Goal: Task Accomplishment & Management: Complete application form

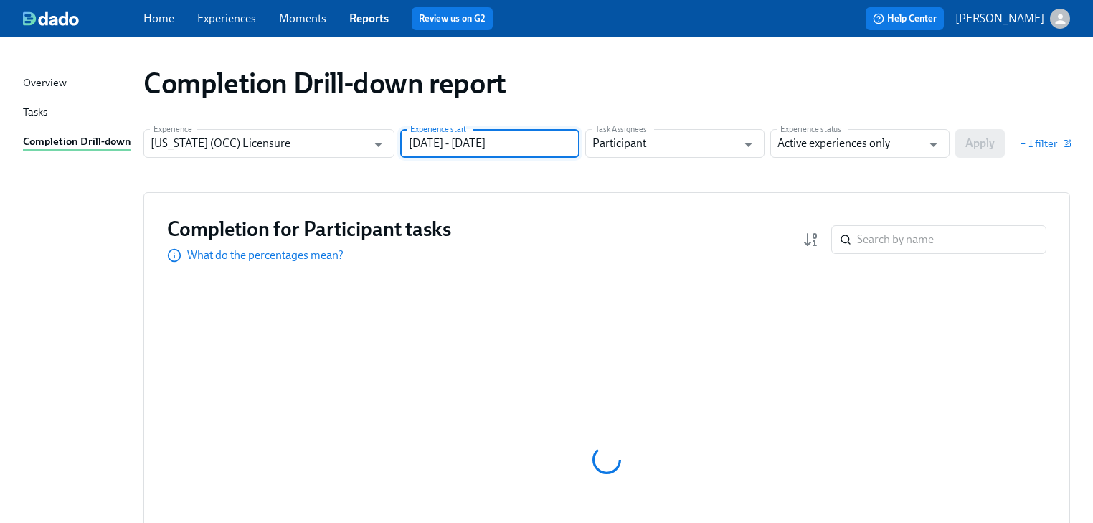
click at [521, 142] on input "06/30/2024 - 12/31/2024" at bounding box center [489, 143] width 179 height 29
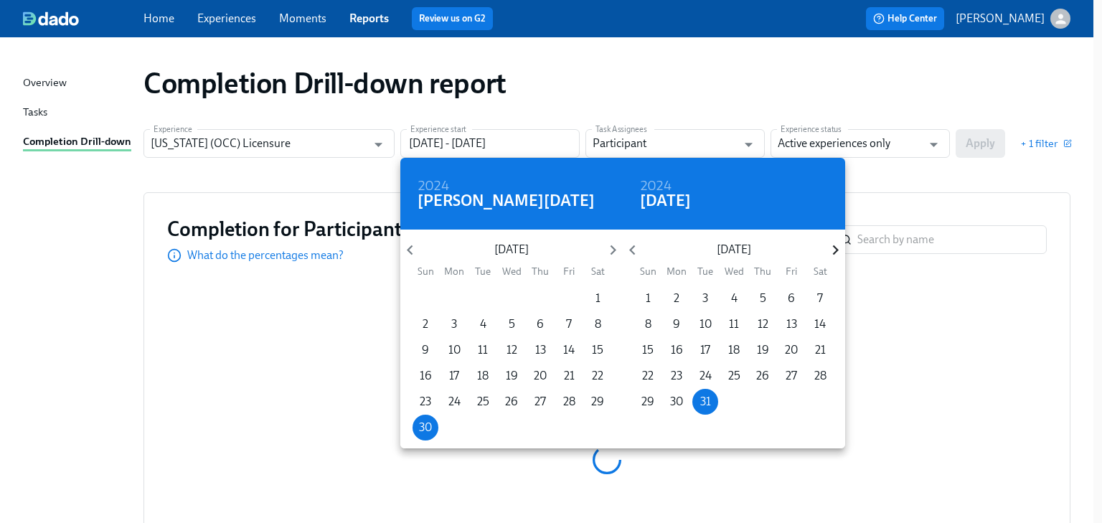
click at [828, 250] on icon "button" at bounding box center [835, 249] width 19 height 19
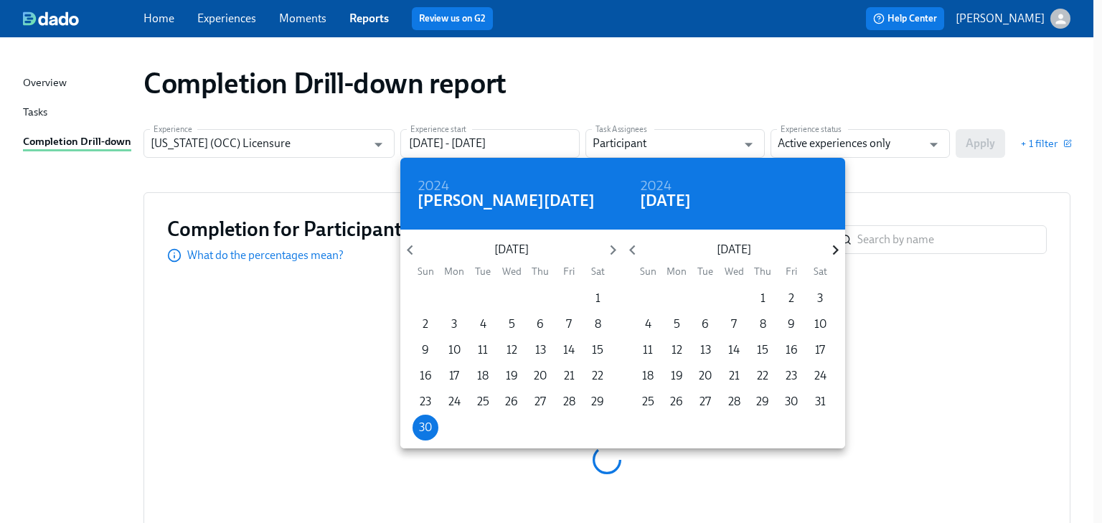
click at [828, 253] on icon "button" at bounding box center [835, 249] width 19 height 19
click at [828, 254] on icon "button" at bounding box center [835, 249] width 19 height 19
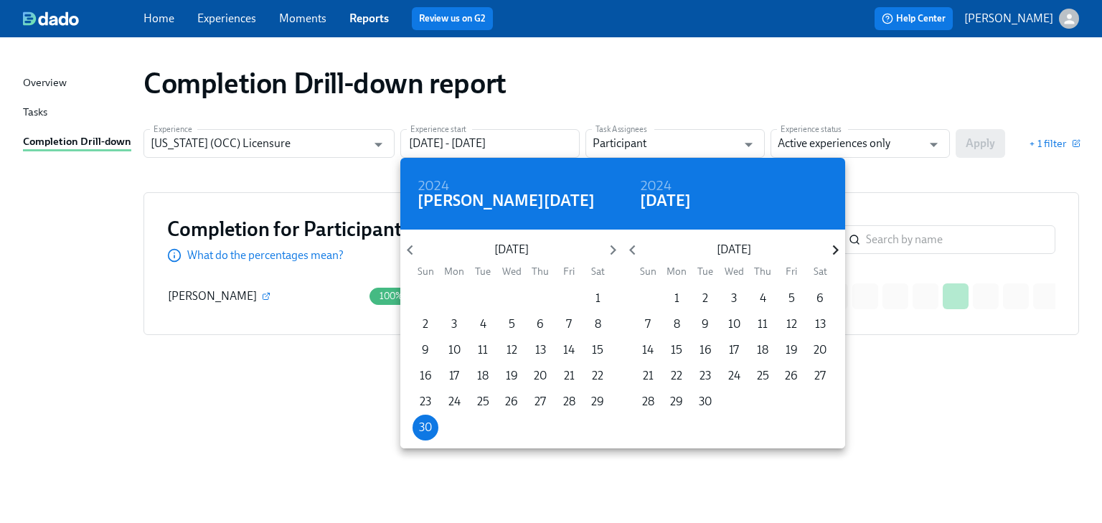
click at [828, 254] on icon "button" at bounding box center [835, 249] width 19 height 19
click at [644, 398] on p "30" at bounding box center [647, 428] width 13 height 16
type input "06/30/2024 - 11/30/2025"
click at [881, 180] on div at bounding box center [551, 261] width 1102 height 523
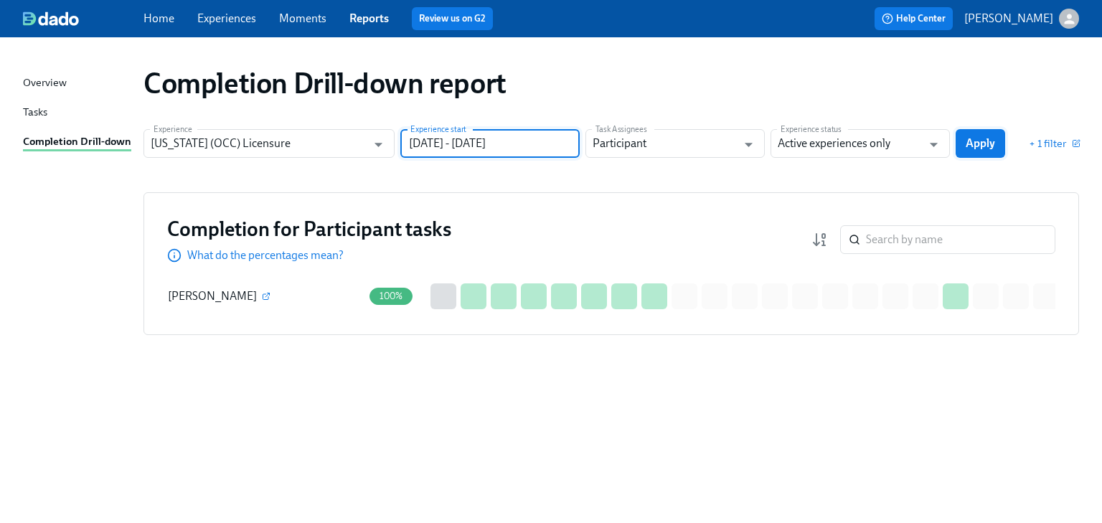
click at [881, 143] on span "Apply" at bounding box center [980, 143] width 29 height 14
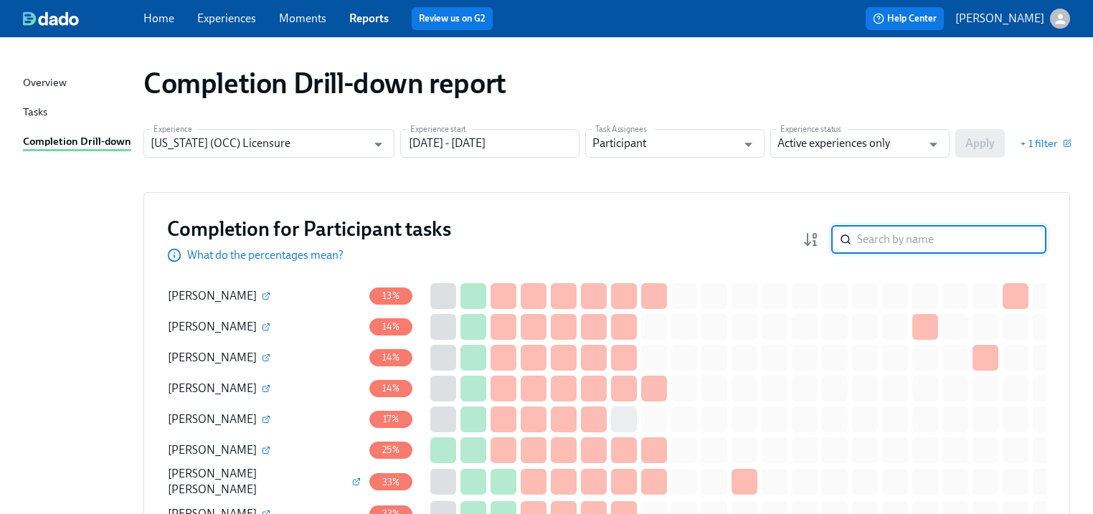
click at [878, 238] on input "search" at bounding box center [951, 239] width 189 height 29
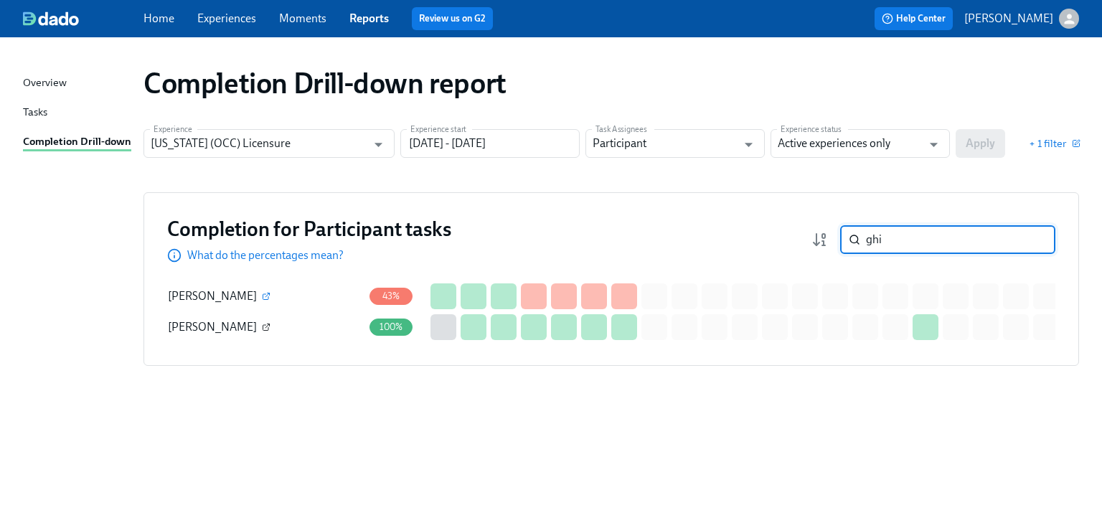
type input "ghi"
click at [262, 326] on icon "button" at bounding box center [266, 327] width 9 height 9
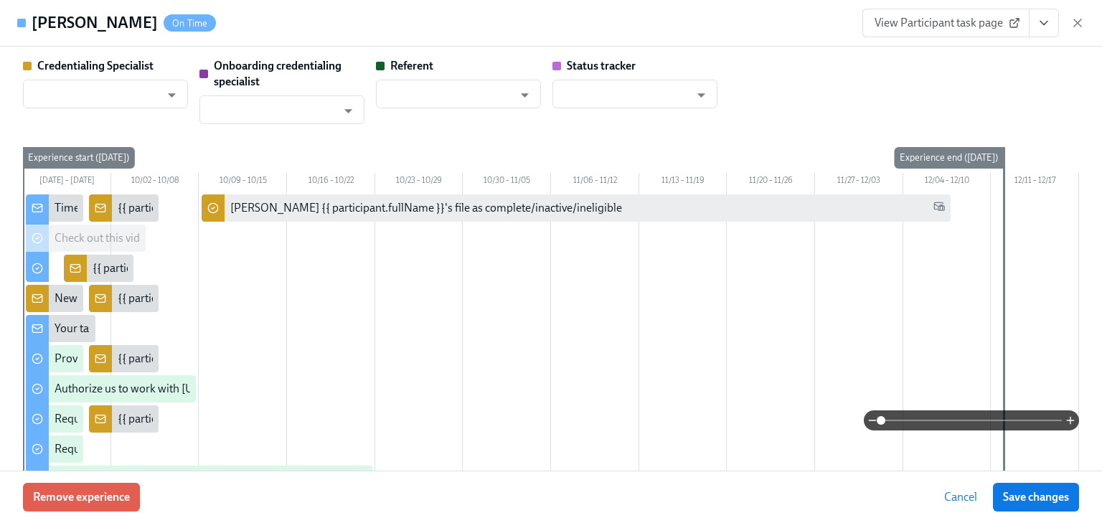
type input "[PERSON_NAME]"
type input "Kyle McFarlan"
type input "Dado Customer Support"
click at [881, 29] on span "View Participant task page" at bounding box center [946, 23] width 143 height 14
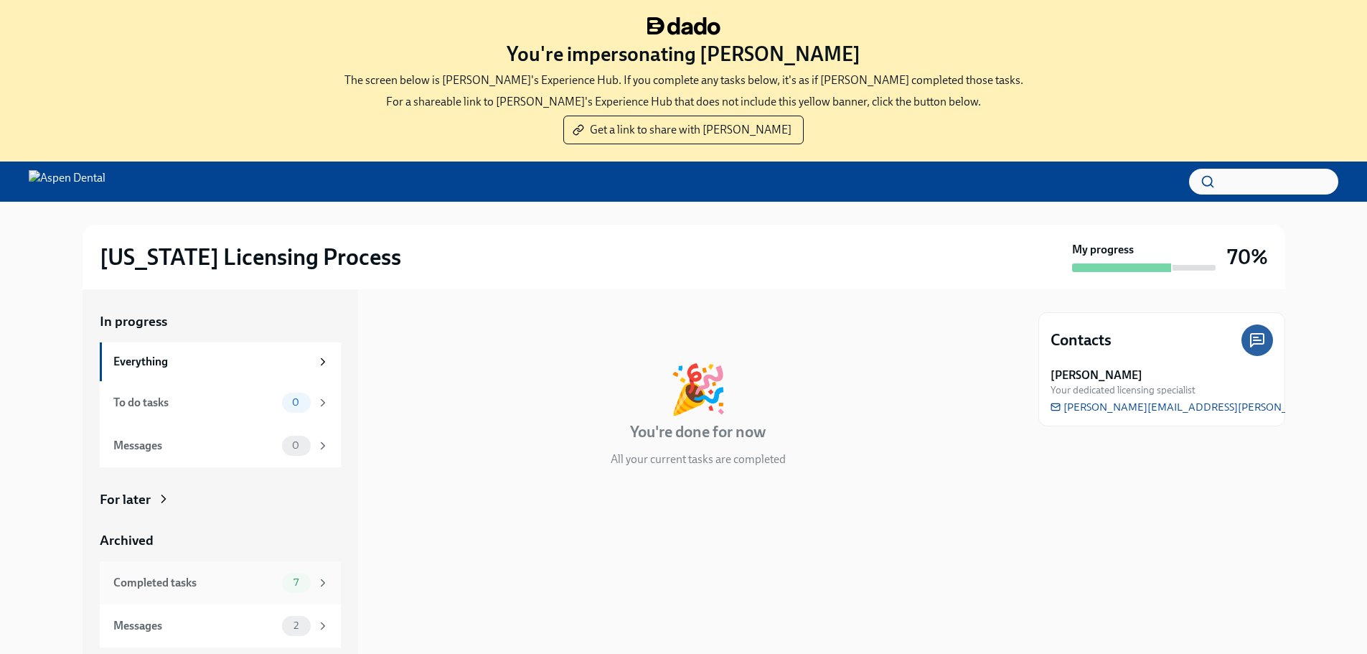
click at [166, 584] on div "Completed tasks" at bounding box center [194, 583] width 163 height 16
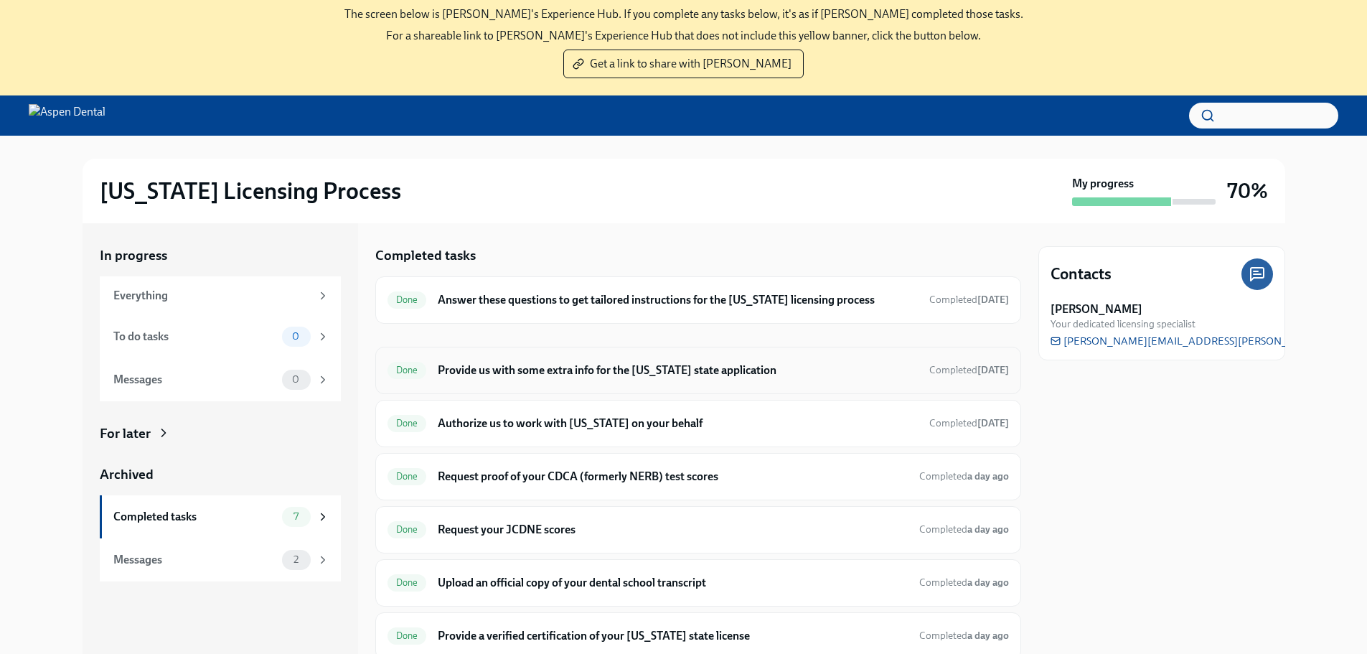
scroll to position [147, 0]
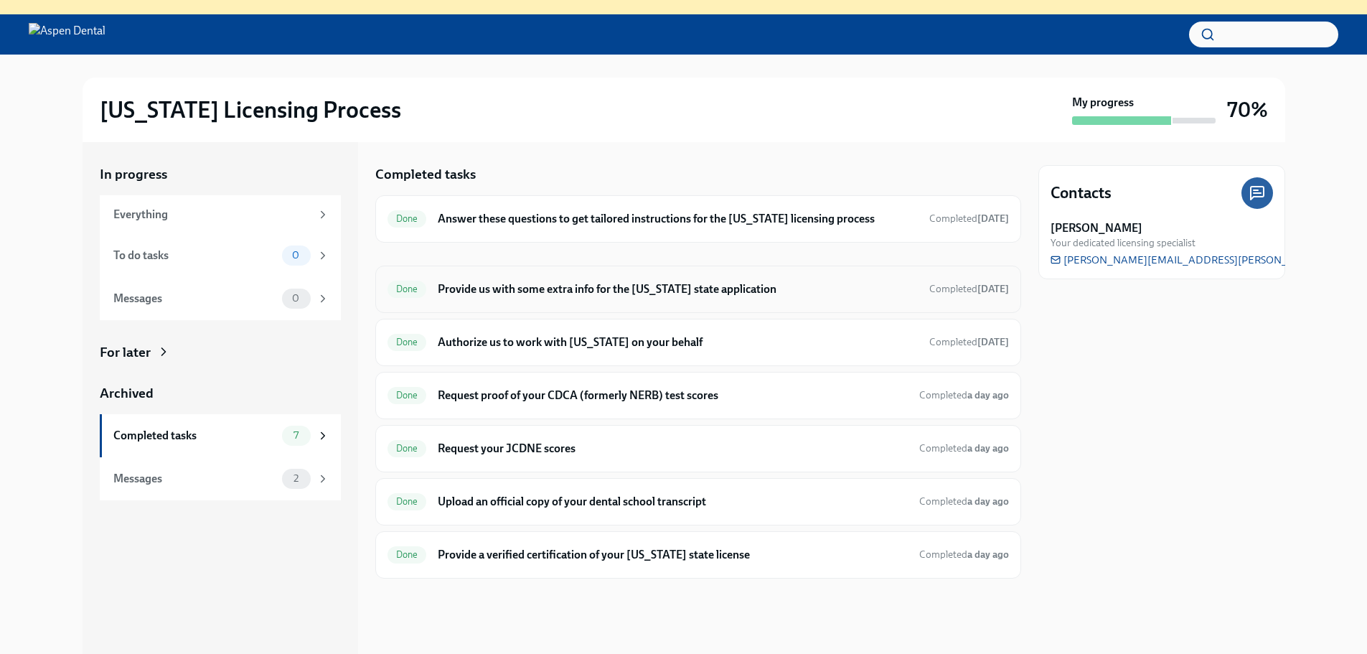
click at [550, 293] on h6 "Provide us with some extra info for the [US_STATE] state application" at bounding box center [677, 289] width 479 height 16
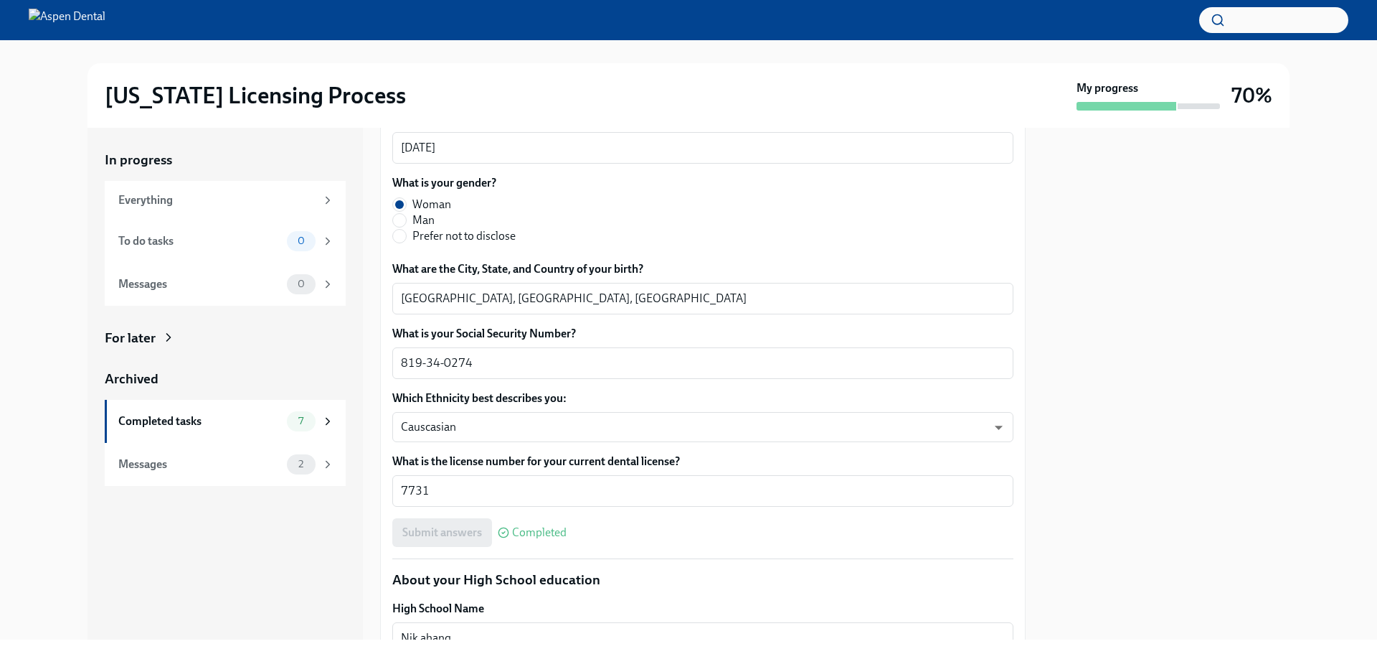
scroll to position [646, 0]
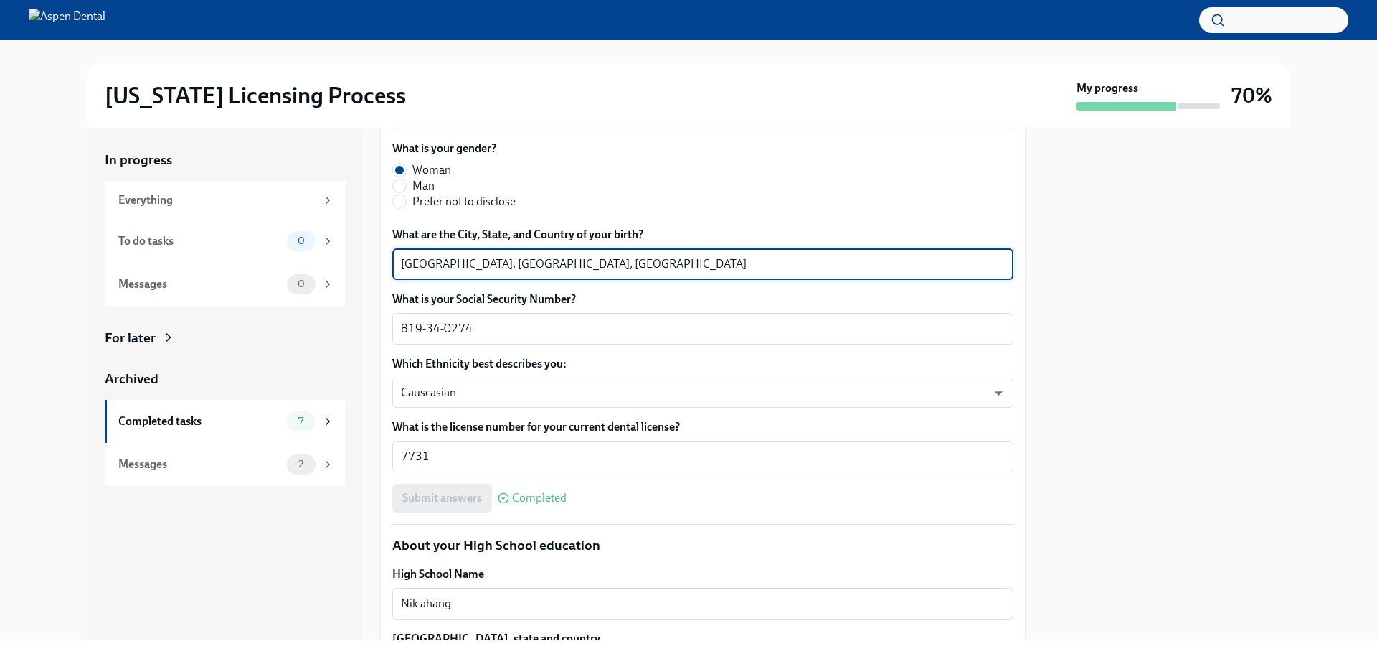
drag, startPoint x: 441, startPoint y: 262, endPoint x: 397, endPoint y: 260, distance: 43.8
click at [397, 260] on div "[GEOGRAPHIC_DATA], [GEOGRAPHIC_DATA], [GEOGRAPHIC_DATA] x ​" at bounding box center [702, 264] width 621 height 32
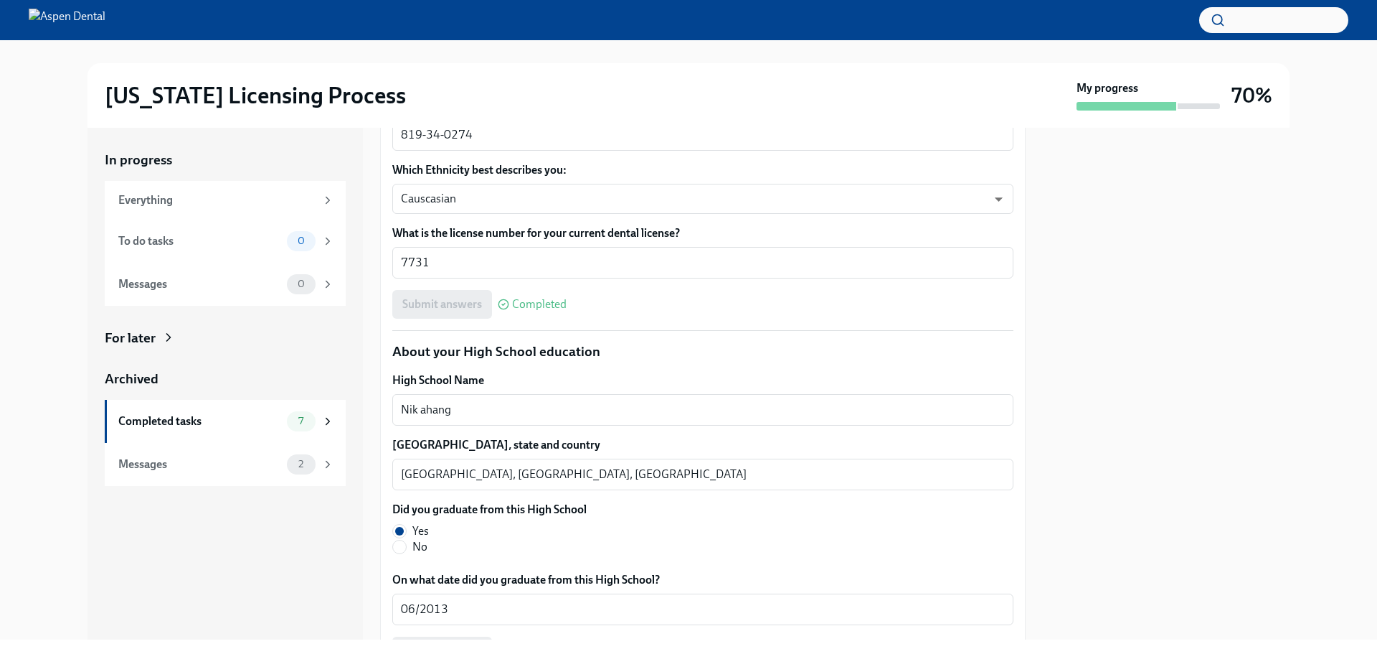
scroll to position [861, 0]
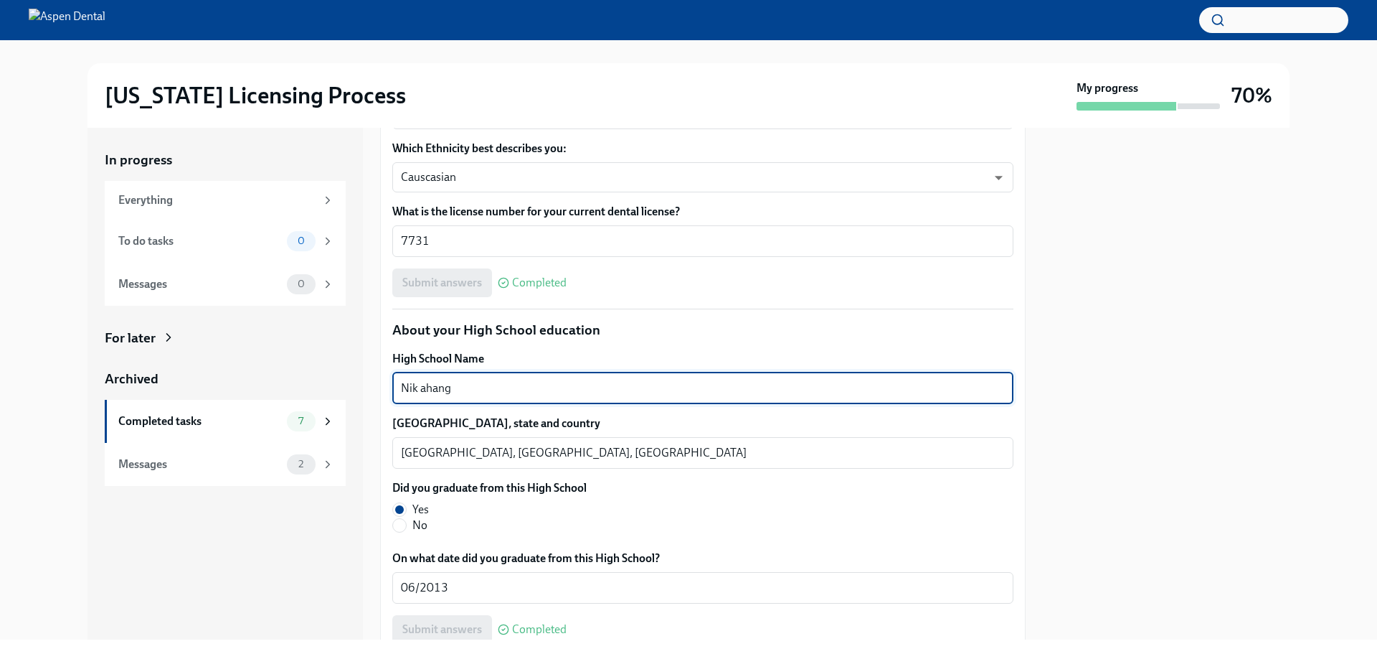
drag, startPoint x: 461, startPoint y: 391, endPoint x: 387, endPoint y: 387, distance: 74.0
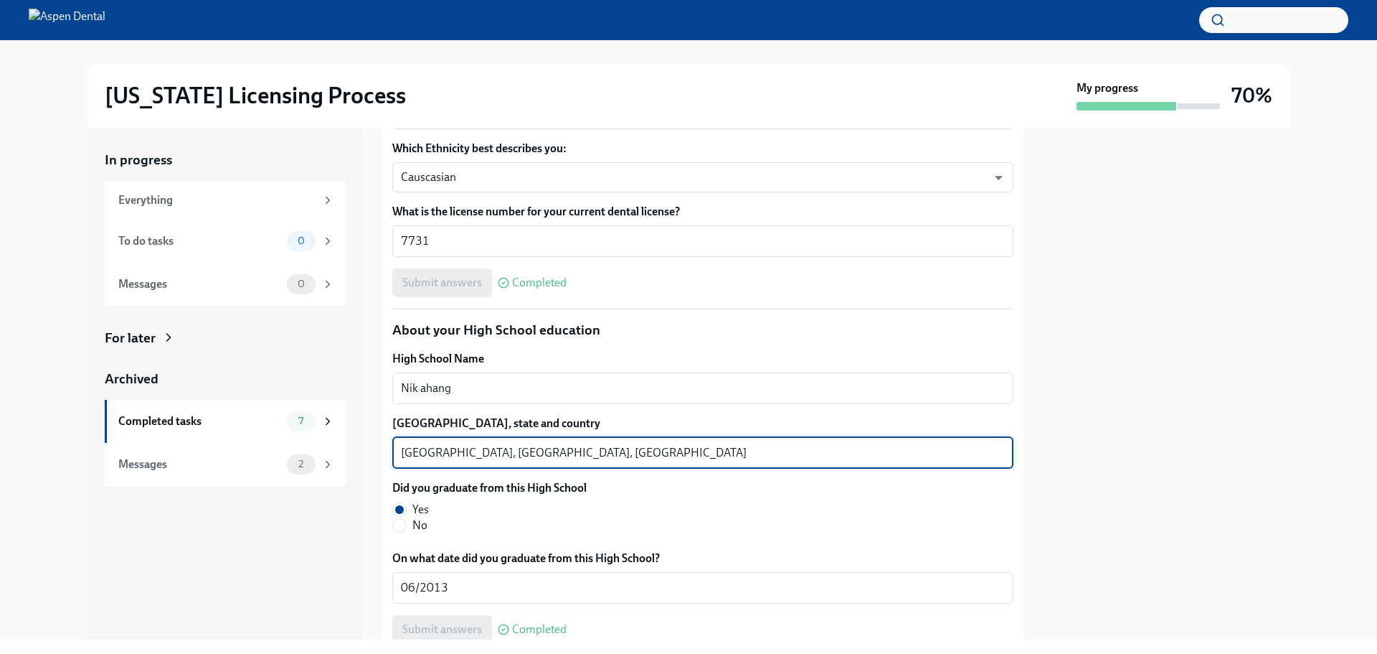
drag, startPoint x: 439, startPoint y: 451, endPoint x: 379, endPoint y: 450, distance: 60.3
click at [379, 450] on div "In progress Everything To do tasks 0 Messages 0 For later Archived Completed ta…" at bounding box center [689, 384] width 1202 height 512
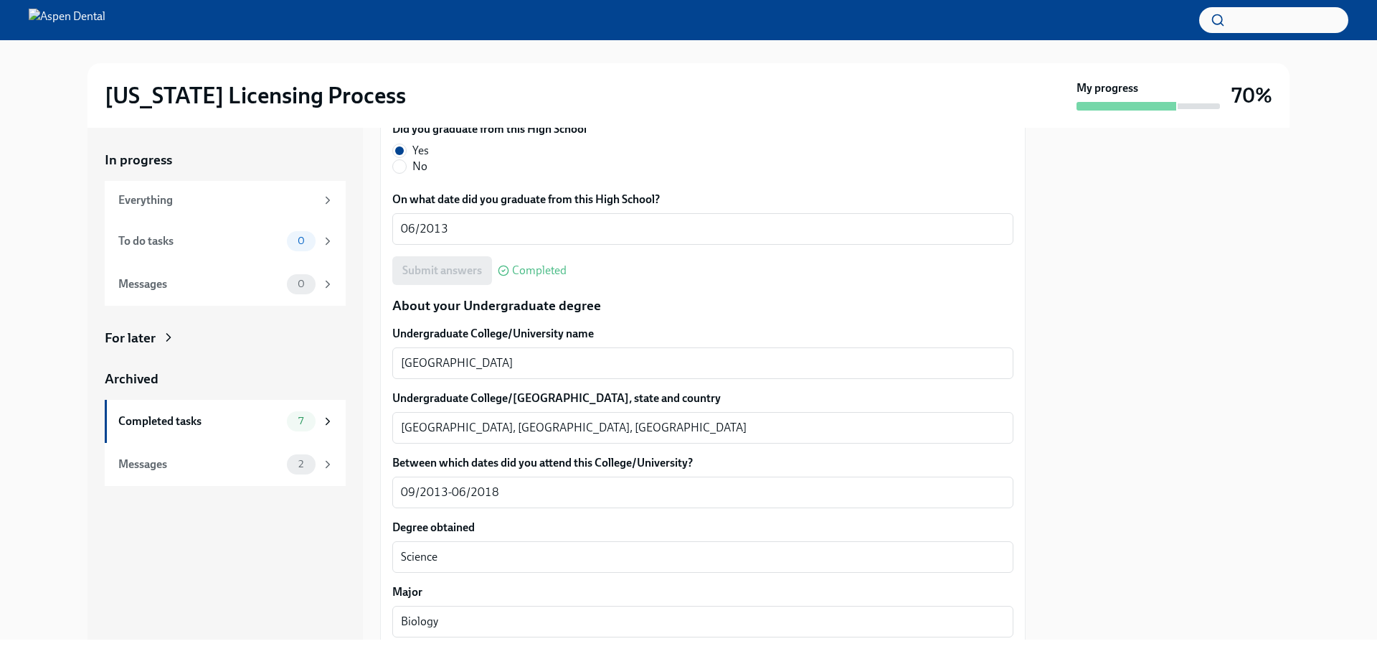
scroll to position [1291, 0]
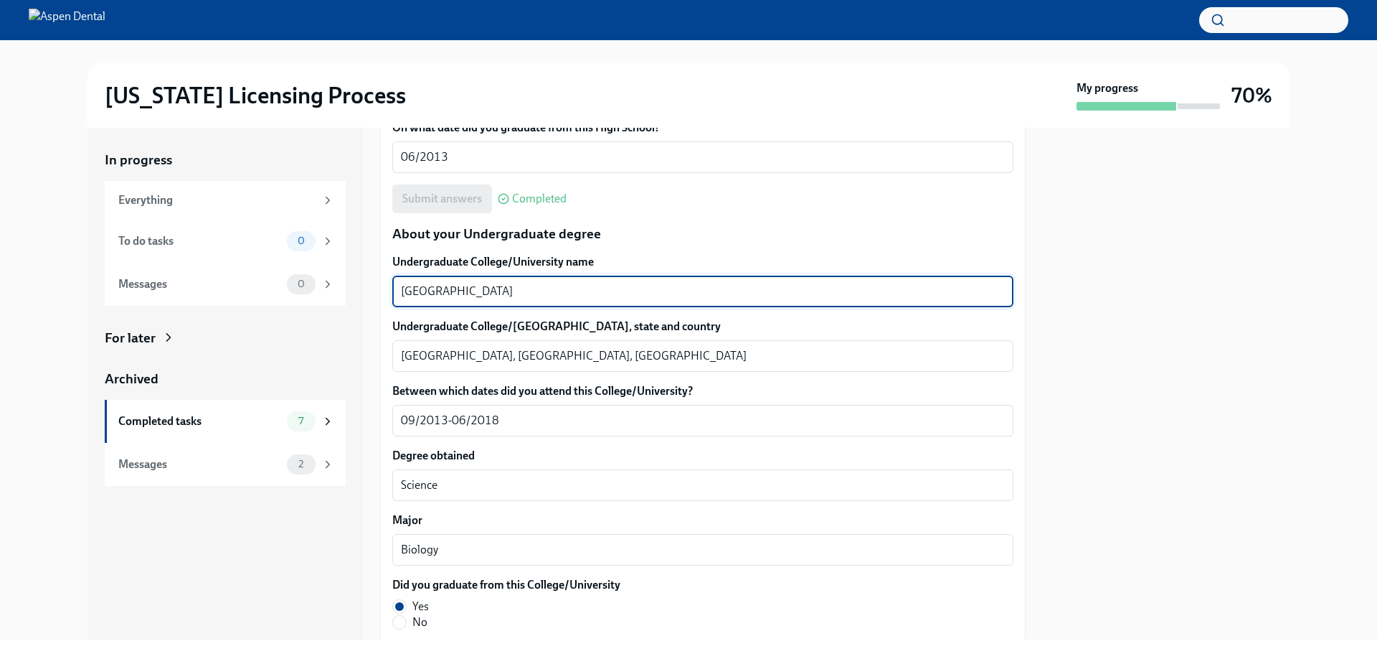
drag, startPoint x: 555, startPoint y: 287, endPoint x: 372, endPoint y: 273, distance: 184.2
click at [372, 273] on div "In progress Everything To do tasks 0 Messages 0 For later Archived Completed ta…" at bounding box center [689, 384] width 1202 height 512
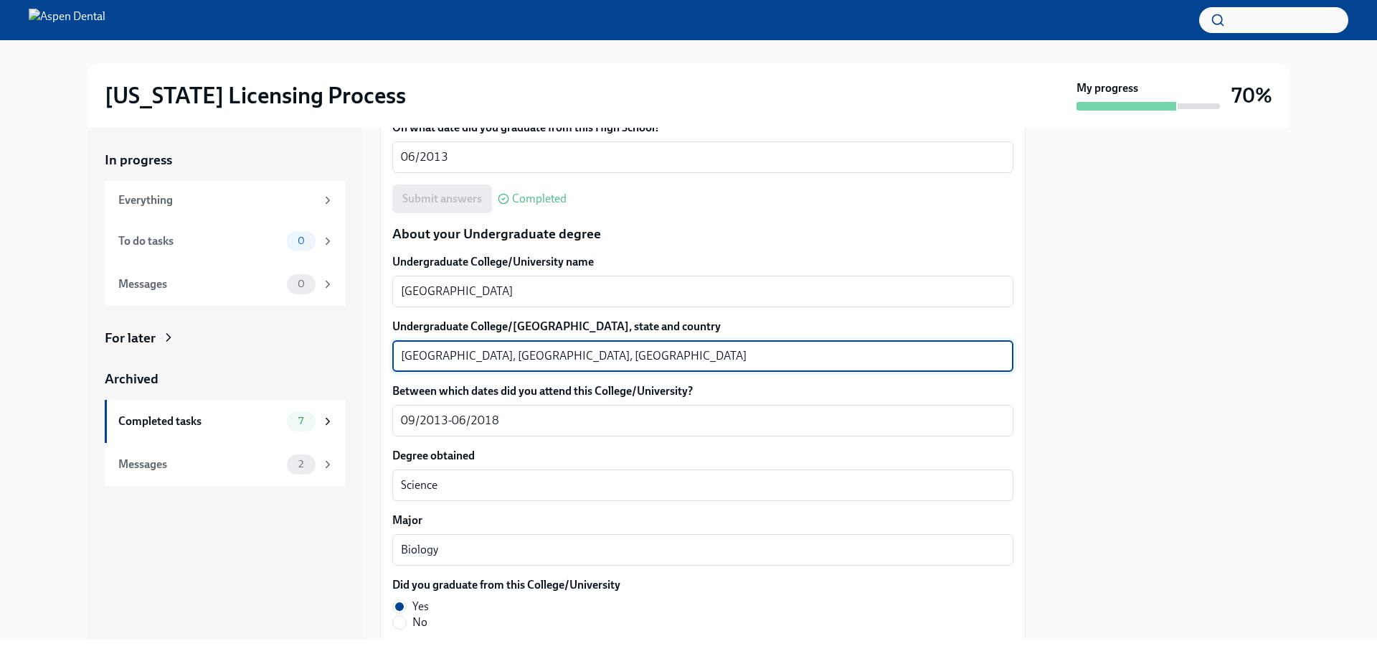
drag, startPoint x: 448, startPoint y: 353, endPoint x: 388, endPoint y: 353, distance: 59.5
click at [388, 353] on div "We will fill out the [US_STATE] State Application Form on your behalf – we'll j…" at bounding box center [703, 563] width 646 height 3089
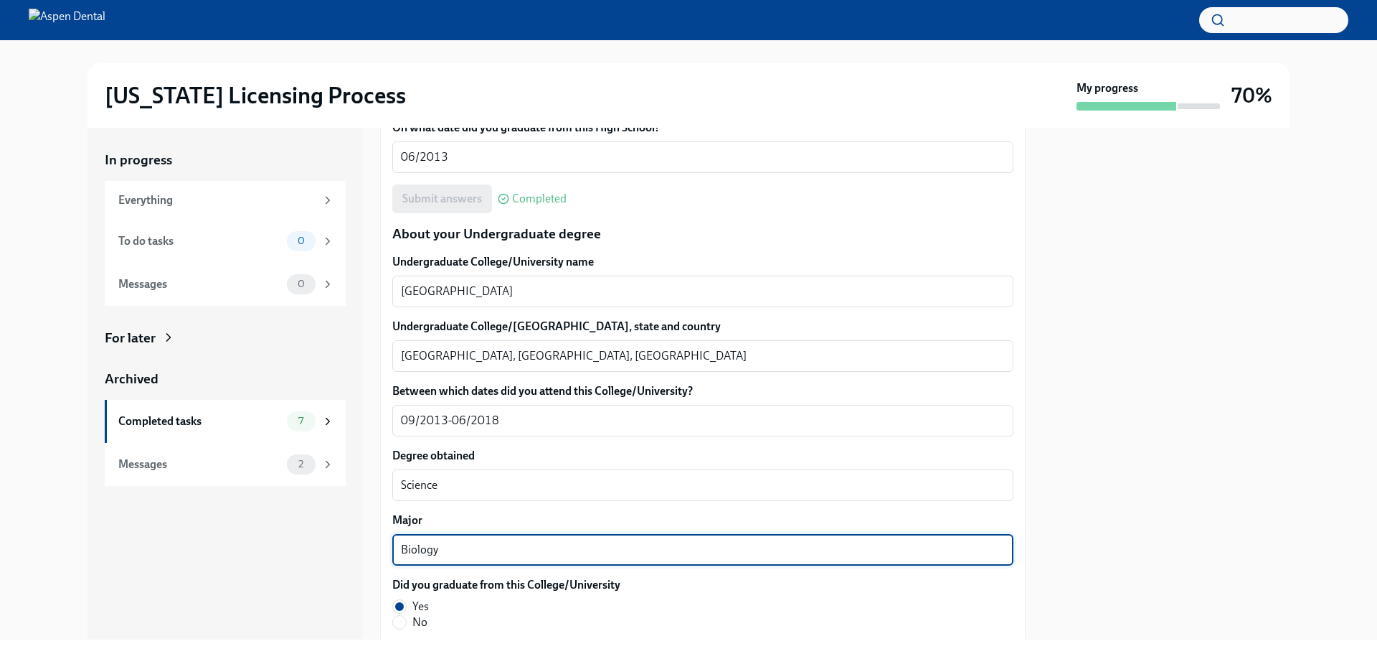
drag, startPoint x: 453, startPoint y: 548, endPoint x: 351, endPoint y: 547, distance: 102.6
click at [351, 547] on div "In progress Everything To do tasks 0 Messages 0 For later Archived Completed ta…" at bounding box center [689, 384] width 1202 height 512
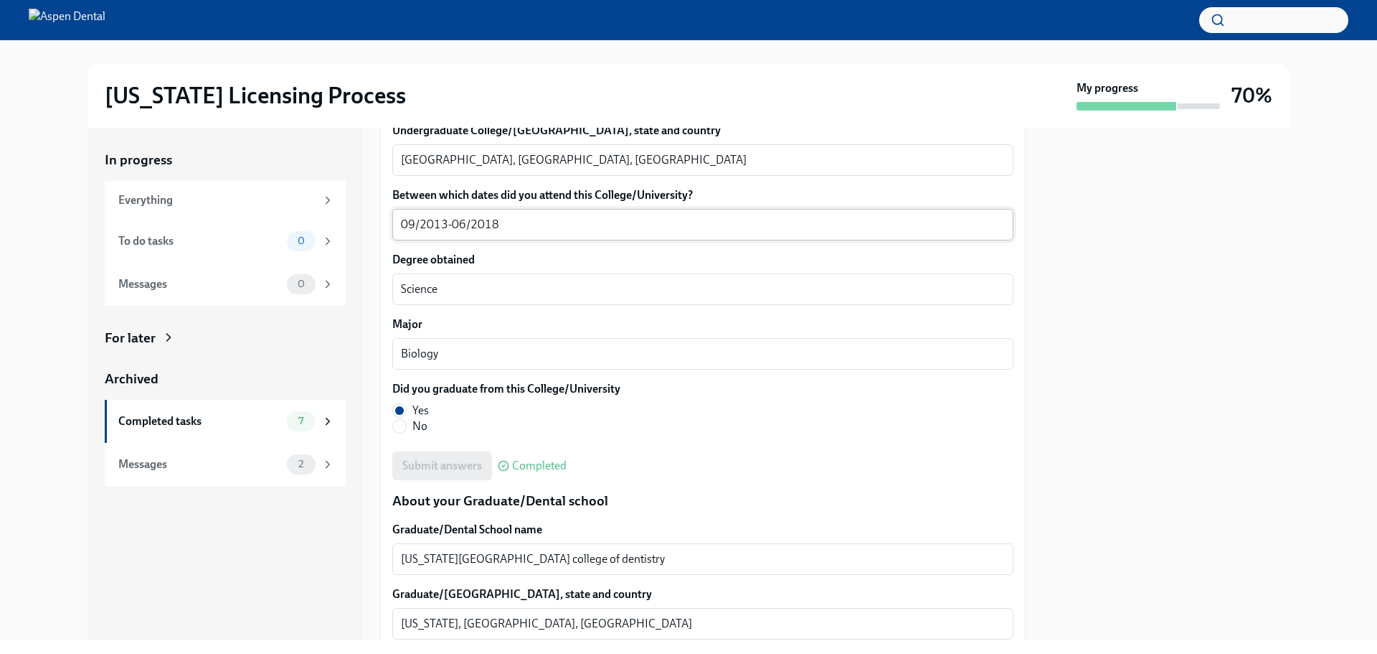
scroll to position [1578, 0]
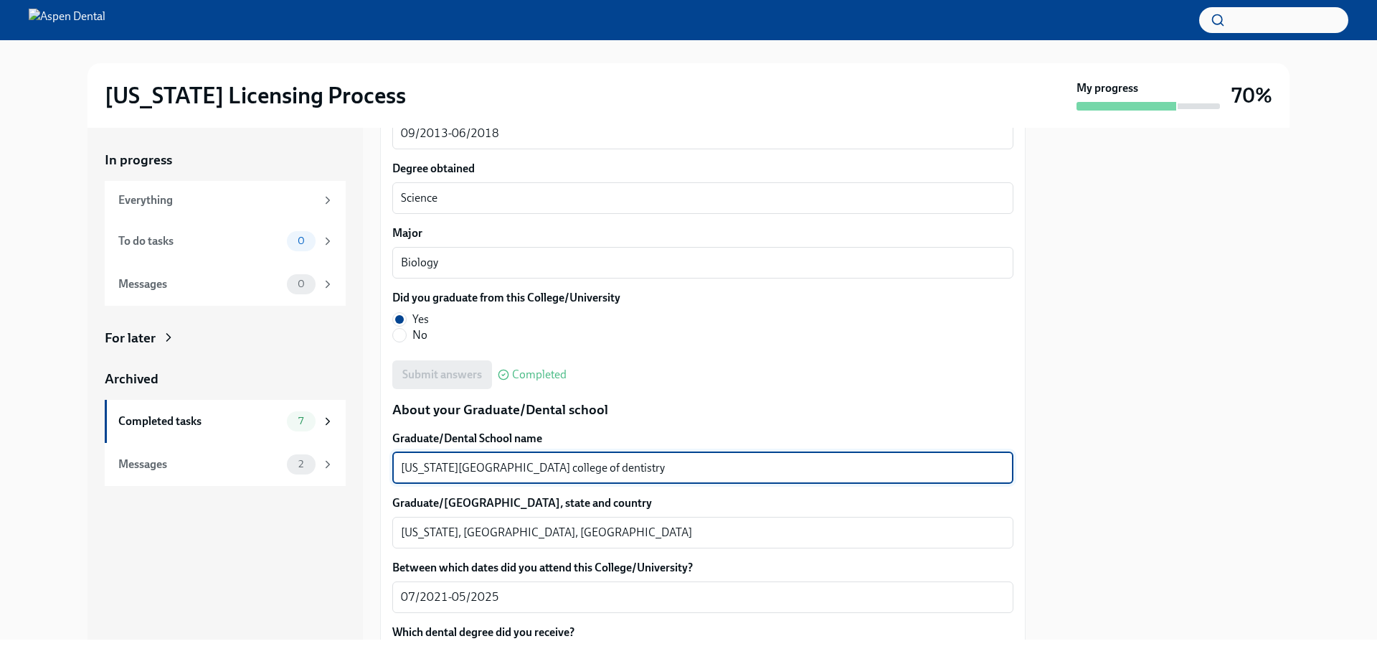
drag, startPoint x: 614, startPoint y: 467, endPoint x: 395, endPoint y: 474, distance: 219.7
click at [395, 474] on div "[US_STATE][GEOGRAPHIC_DATA] college of dentistry x ​" at bounding box center [702, 468] width 621 height 32
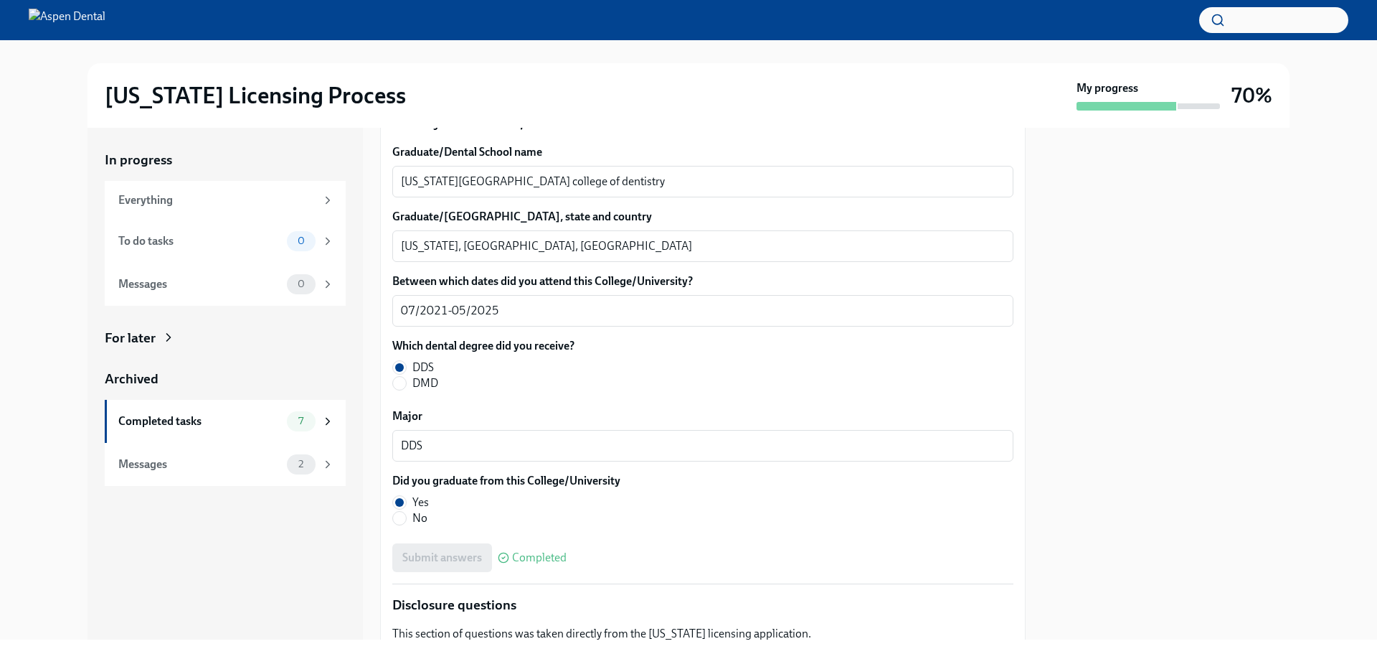
scroll to position [1865, 0]
click at [124, 197] on div "Everything" at bounding box center [216, 200] width 197 height 16
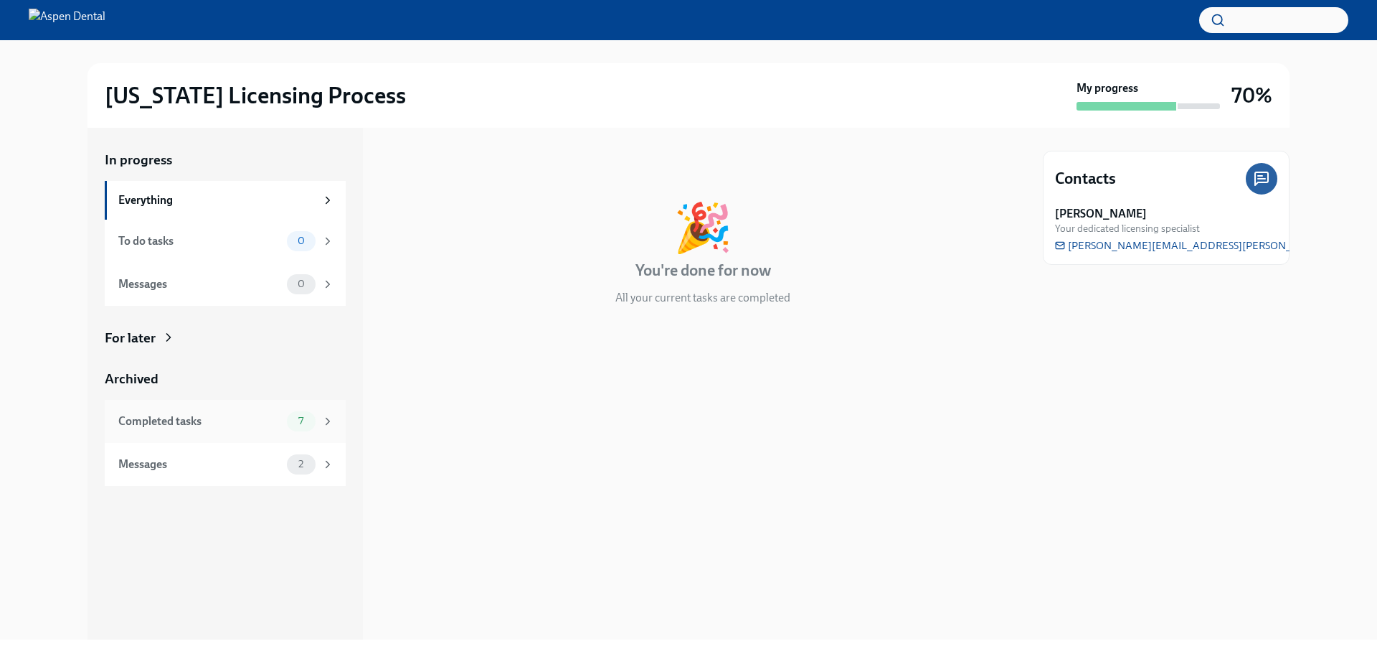
click at [156, 423] on div "Completed tasks" at bounding box center [199, 421] width 163 height 16
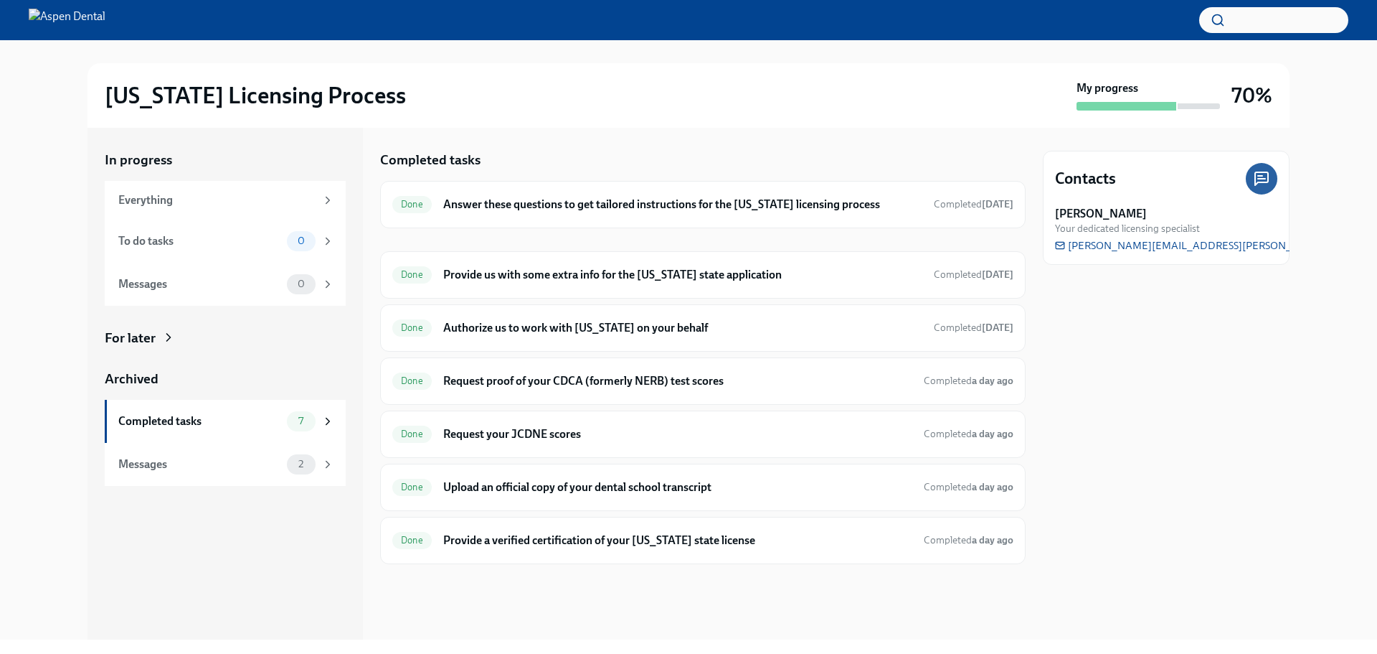
drag, startPoint x: 847, startPoint y: 110, endPoint x: 842, endPoint y: 122, distance: 12.5
click at [847, 111] on div "[US_STATE] Licensing Process My progress 70%" at bounding box center [689, 95] width 1202 height 65
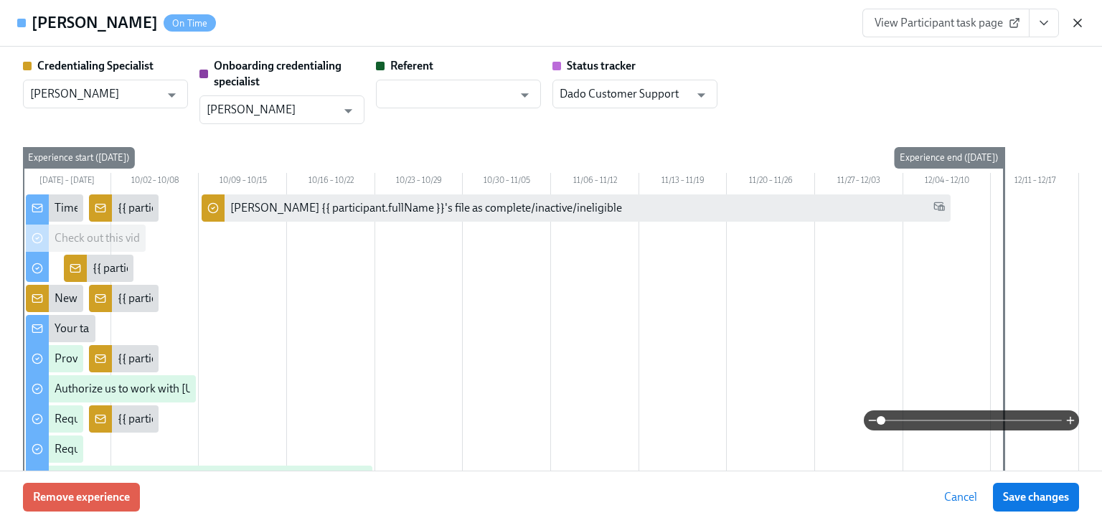
click at [1073, 20] on icon "button" at bounding box center [1077, 23] width 14 height 14
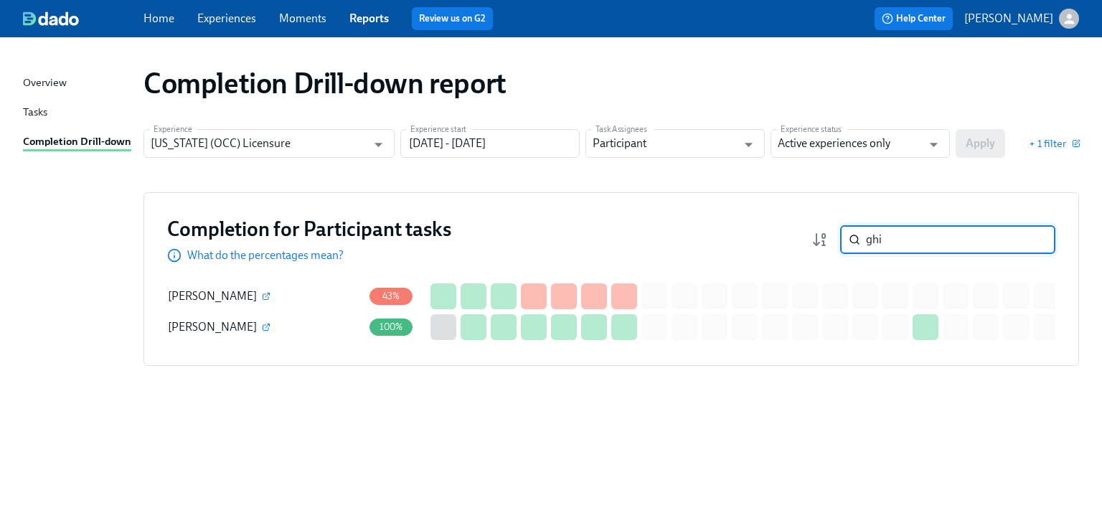
drag, startPoint x: 901, startPoint y: 243, endPoint x: 801, endPoint y: 237, distance: 99.9
click at [796, 240] on div "Completion for Participant tasks What do the percentages mean? ghi ​" at bounding box center [611, 239] width 888 height 47
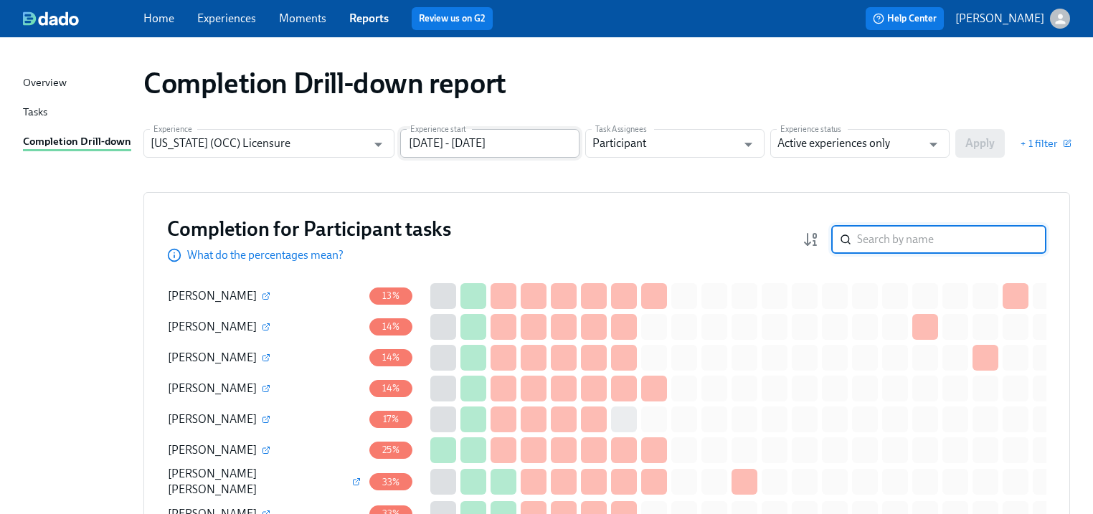
click at [506, 143] on input "06/30/2024 - 11/30/2025" at bounding box center [489, 143] width 179 height 29
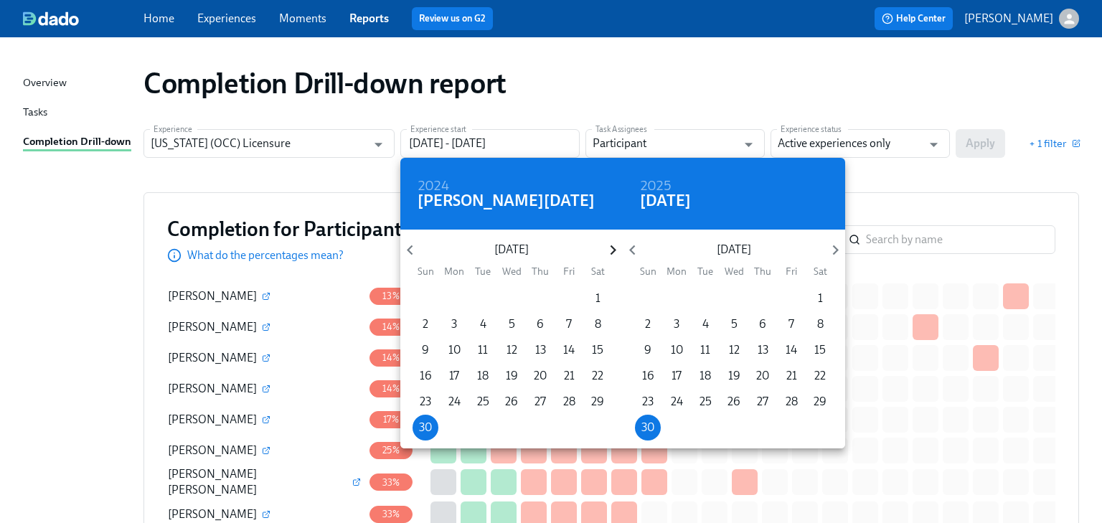
click at [607, 248] on icon "button" at bounding box center [612, 249] width 19 height 19
click at [607, 249] on icon "button" at bounding box center [612, 249] width 19 height 19
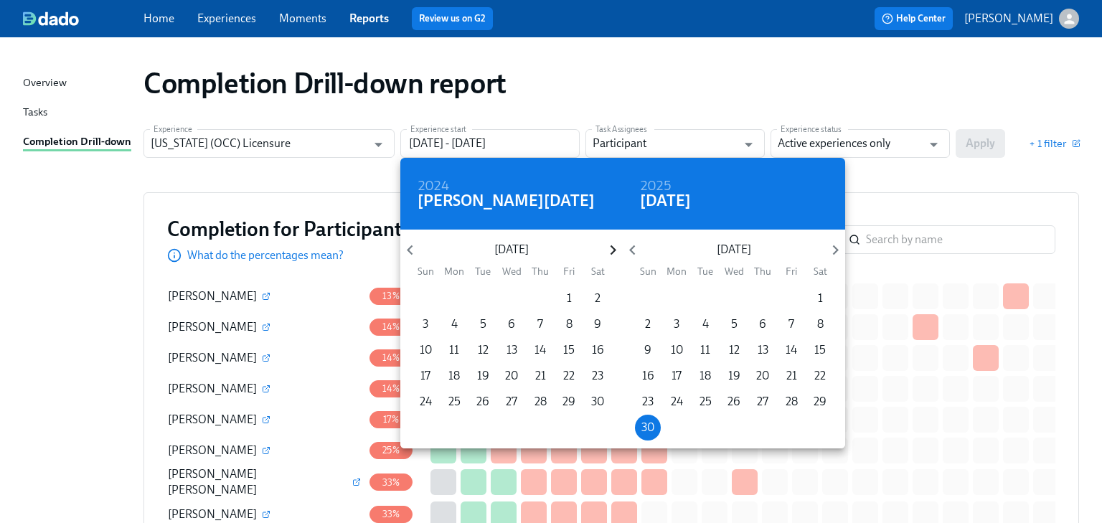
click at [607, 249] on icon "button" at bounding box center [612, 249] width 19 height 19
click at [423, 295] on p "1" at bounding box center [425, 299] width 5 height 16
type input "12/01/2024 - 11/30/2025"
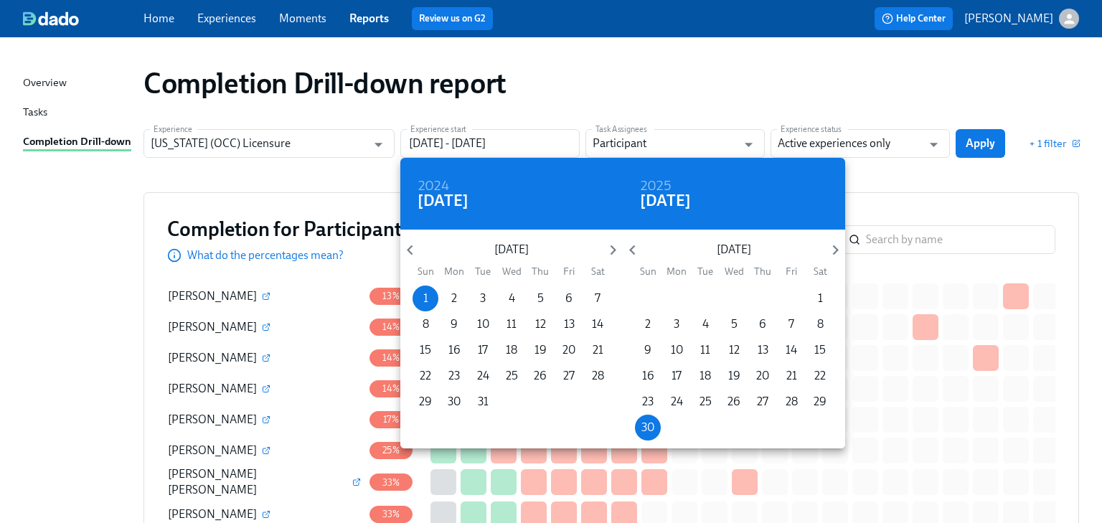
click at [921, 181] on div at bounding box center [551, 261] width 1102 height 523
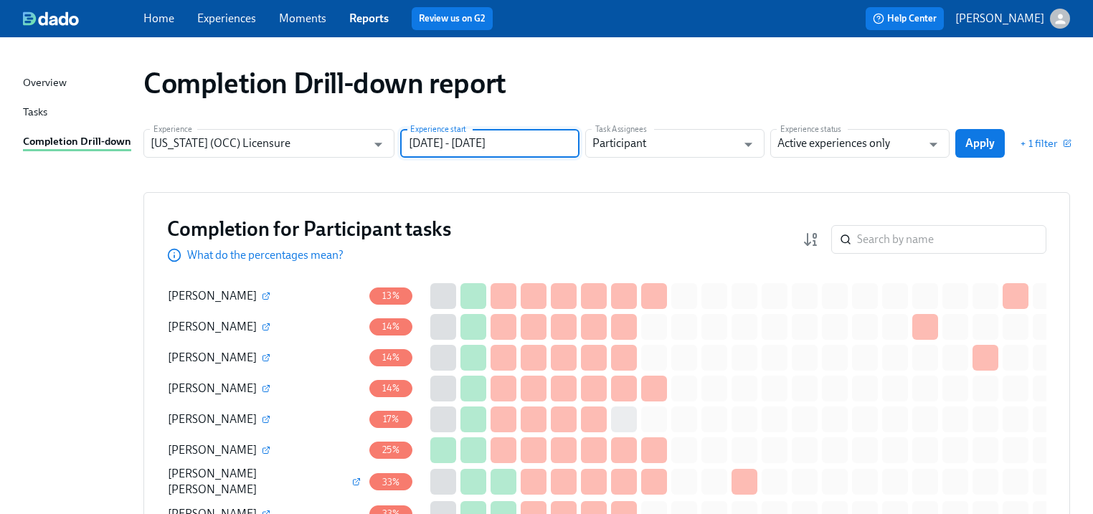
click at [976, 138] on span "Apply" at bounding box center [980, 143] width 29 height 14
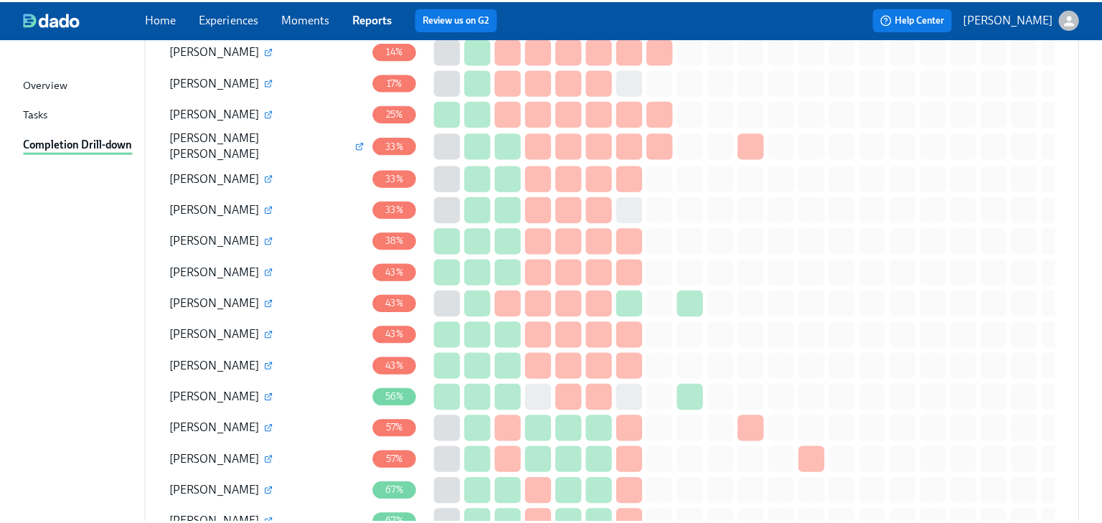
scroll to position [565, 0]
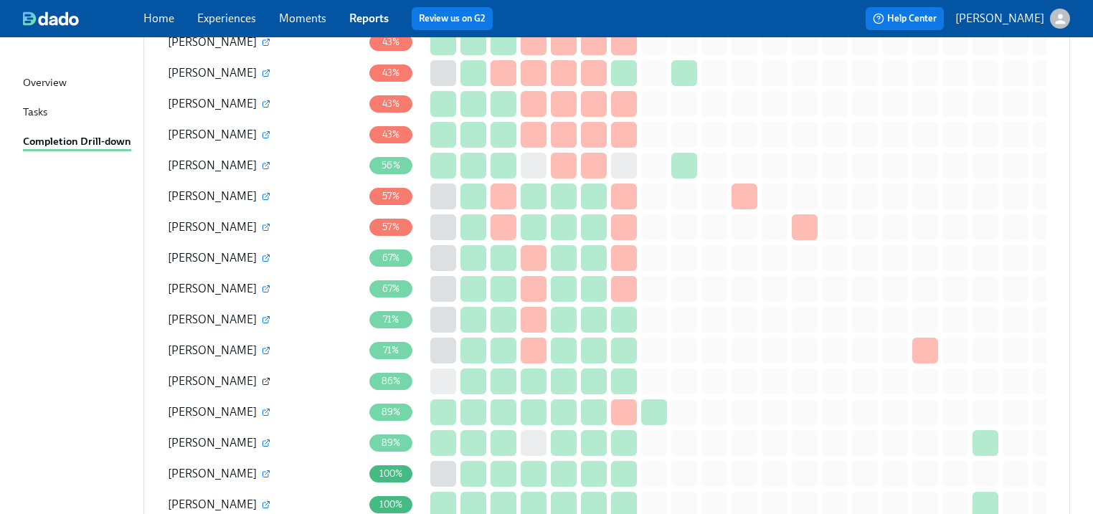
click at [270, 379] on icon "button" at bounding box center [266, 381] width 9 height 9
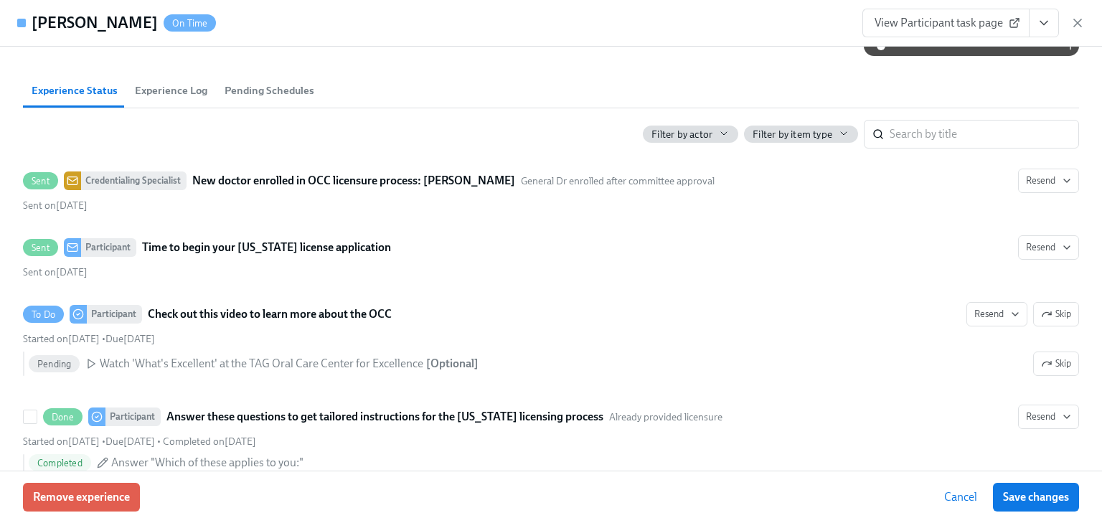
scroll to position [624, 0]
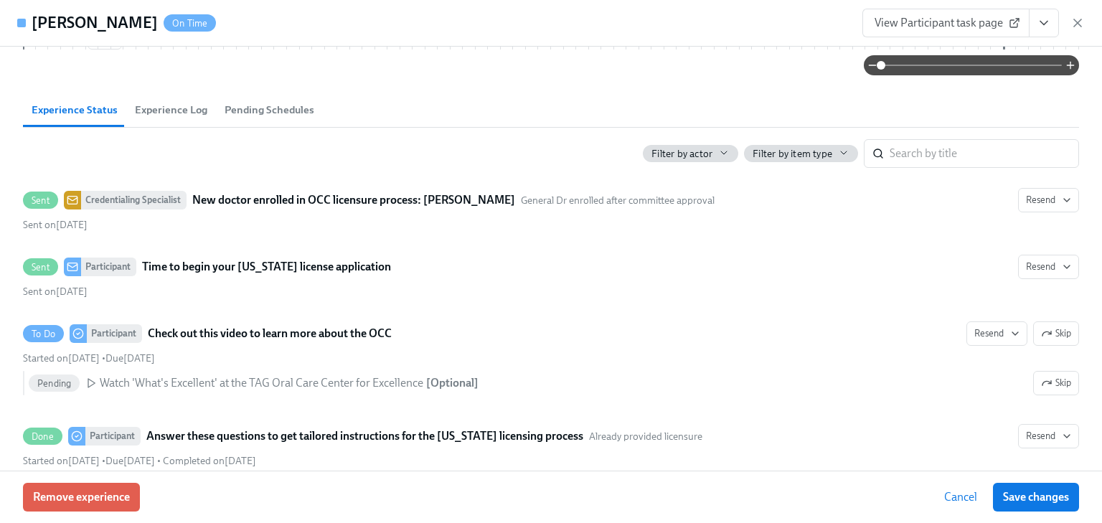
click at [958, 23] on span "View Participant task page" at bounding box center [946, 23] width 143 height 14
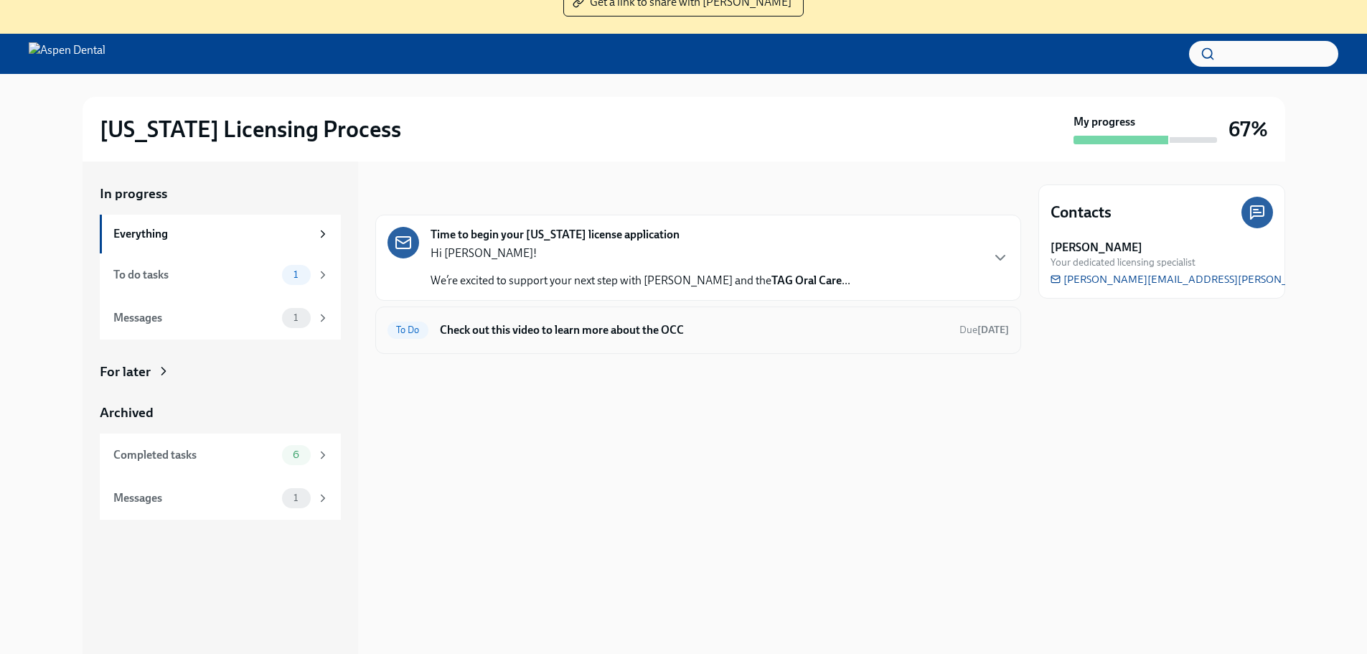
scroll to position [143, 0]
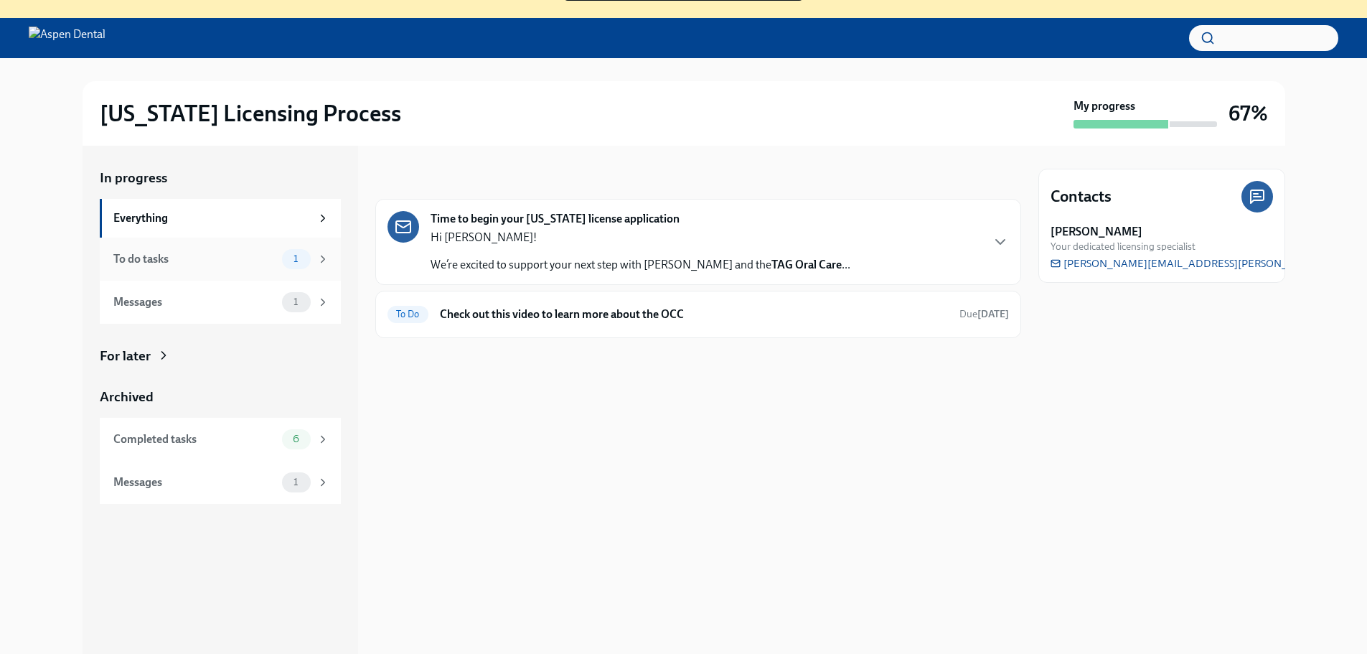
click at [146, 263] on div "To do tasks" at bounding box center [194, 259] width 163 height 16
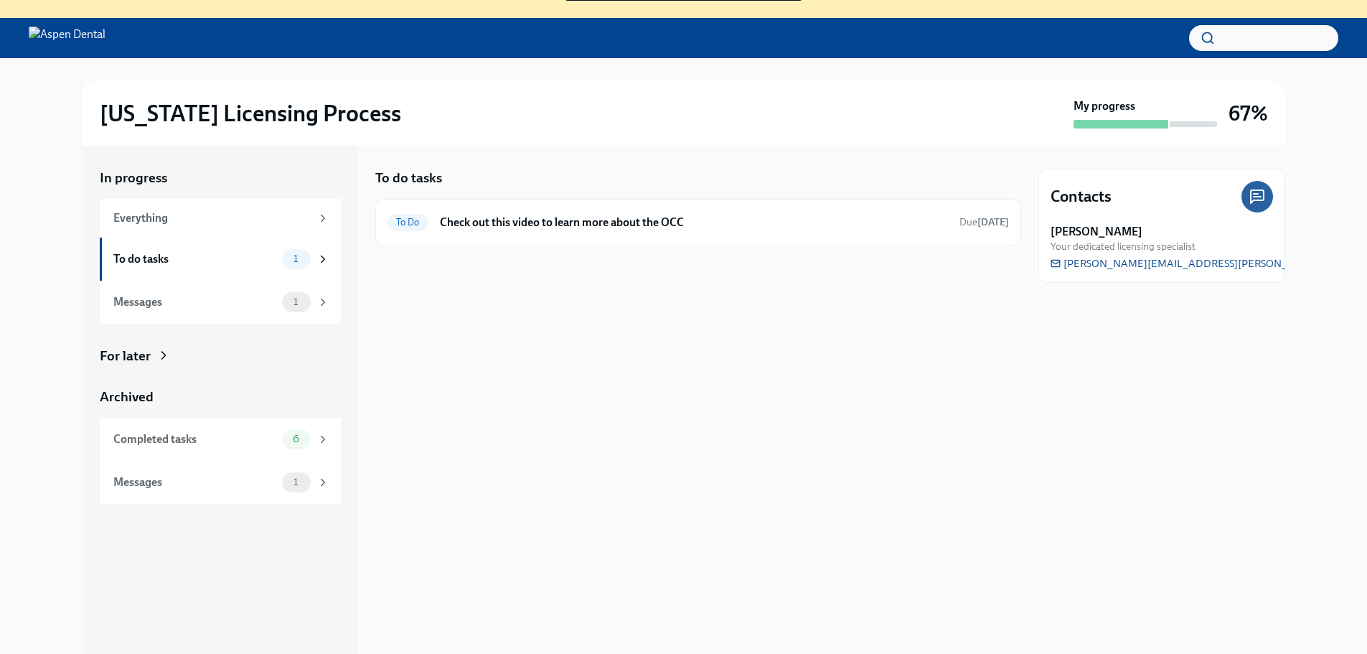
drag, startPoint x: 146, startPoint y: 263, endPoint x: 0, endPoint y: 304, distance: 152.2
click at [0, 304] on div "Illinois Licensing Process My progress 67% In progress Everything To do tasks 1…" at bounding box center [683, 357] width 1367 height 599
click at [132, 300] on div "Messages" at bounding box center [194, 302] width 163 height 16
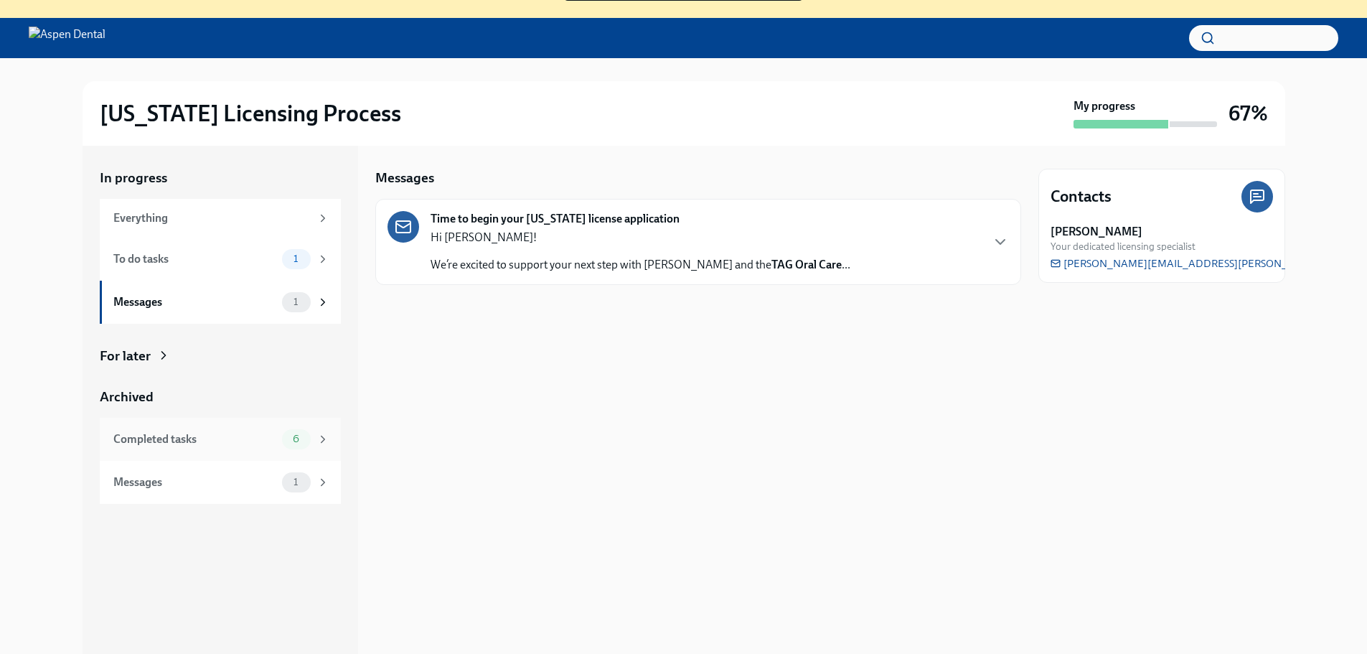
click at [126, 435] on div "Completed tasks" at bounding box center [194, 439] width 163 height 16
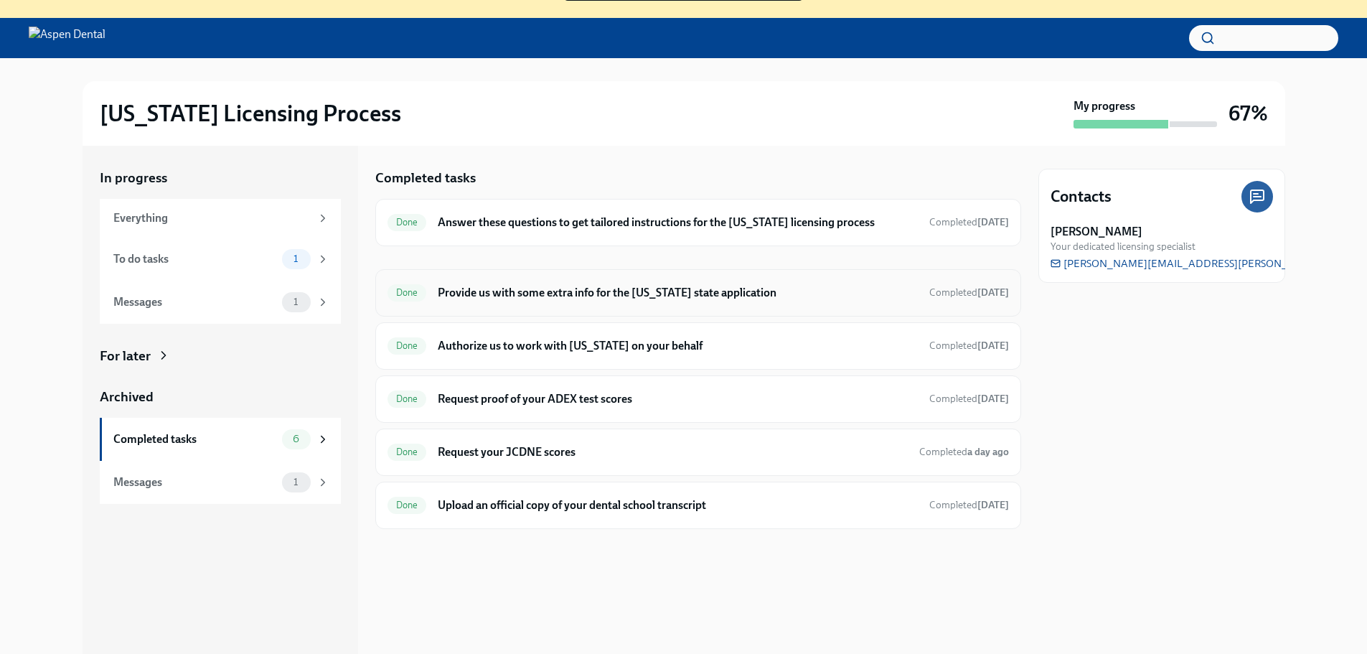
click at [493, 286] on h6 "Provide us with some extra info for the [US_STATE] state application" at bounding box center [677, 293] width 479 height 16
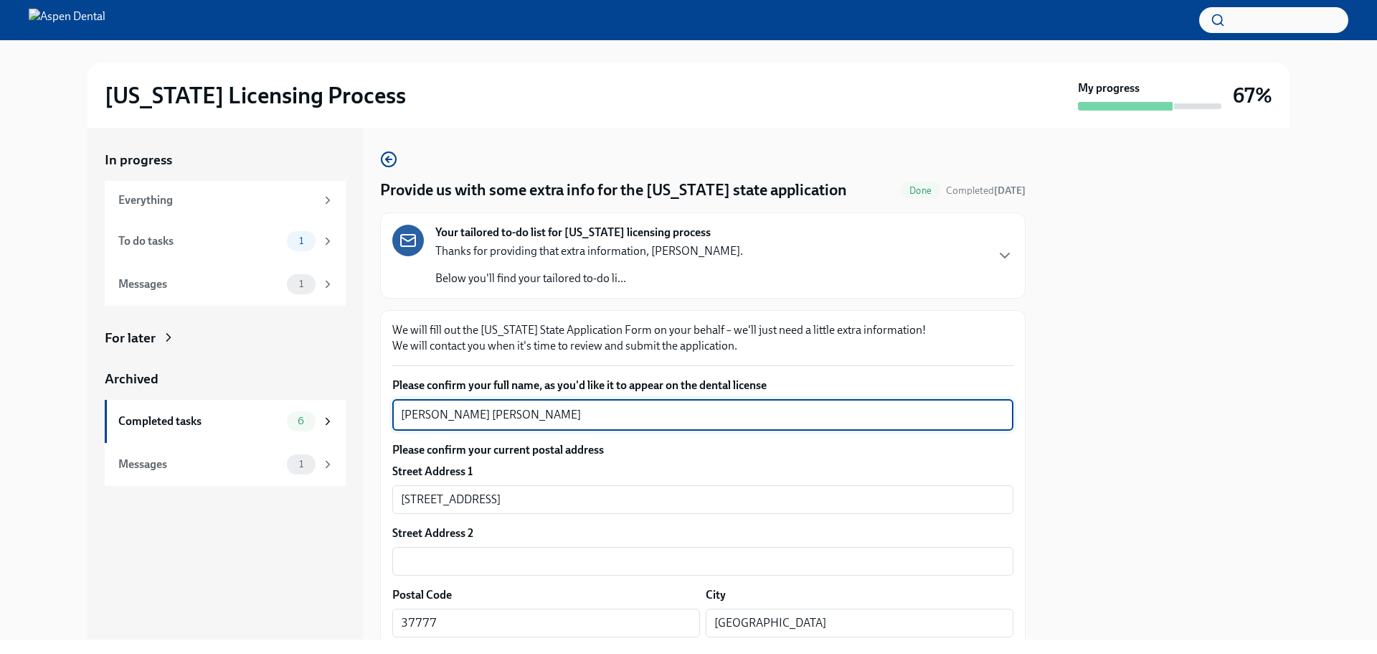
drag, startPoint x: 590, startPoint y: 422, endPoint x: 387, endPoint y: 412, distance: 203.3
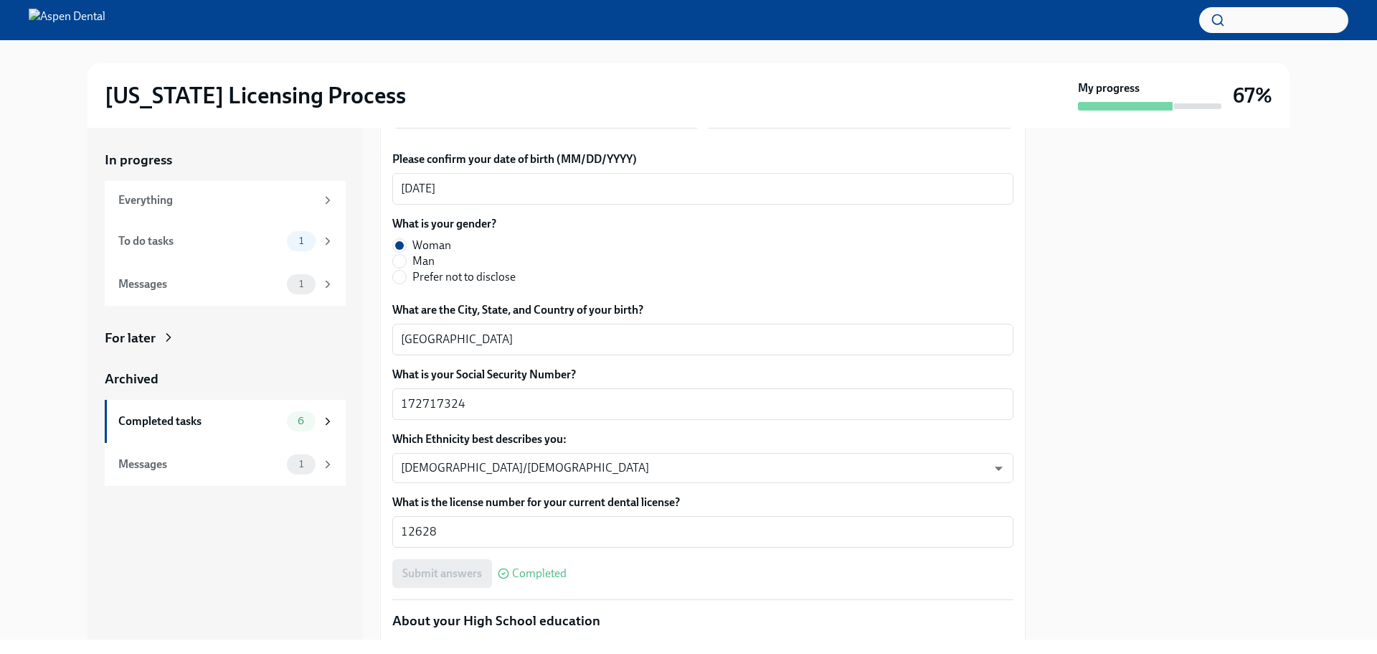
scroll to position [574, 0]
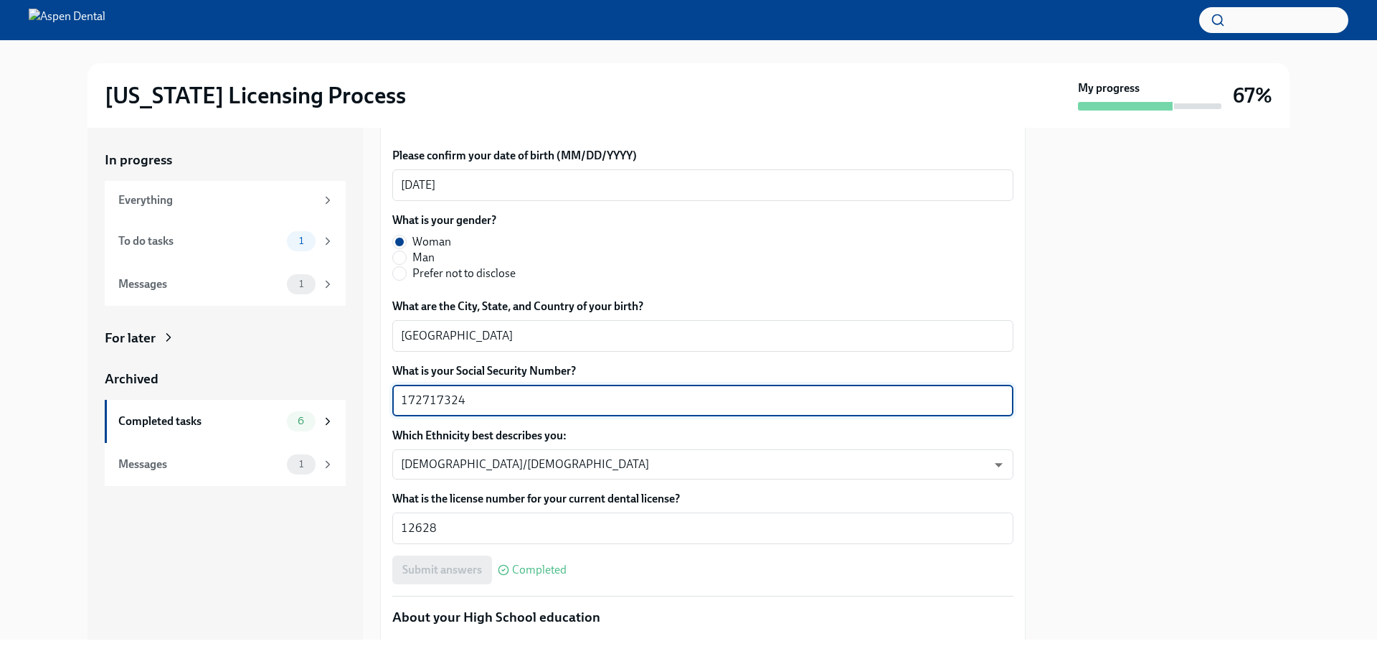
drag, startPoint x: 472, startPoint y: 392, endPoint x: 347, endPoint y: 404, distance: 125.4
click at [347, 403] on div "In progress Everything To do tasks 1 Messages 1 For later Archived Completed ta…" at bounding box center [689, 384] width 1202 height 512
paste textarea "Barbara Sofia Hernandez Perez"
drag, startPoint x: 558, startPoint y: 401, endPoint x: 527, endPoint y: 397, distance: 31.1
click at [527, 397] on textarea "Barbara Sofia Hernandez Perez" at bounding box center [703, 400] width 604 height 17
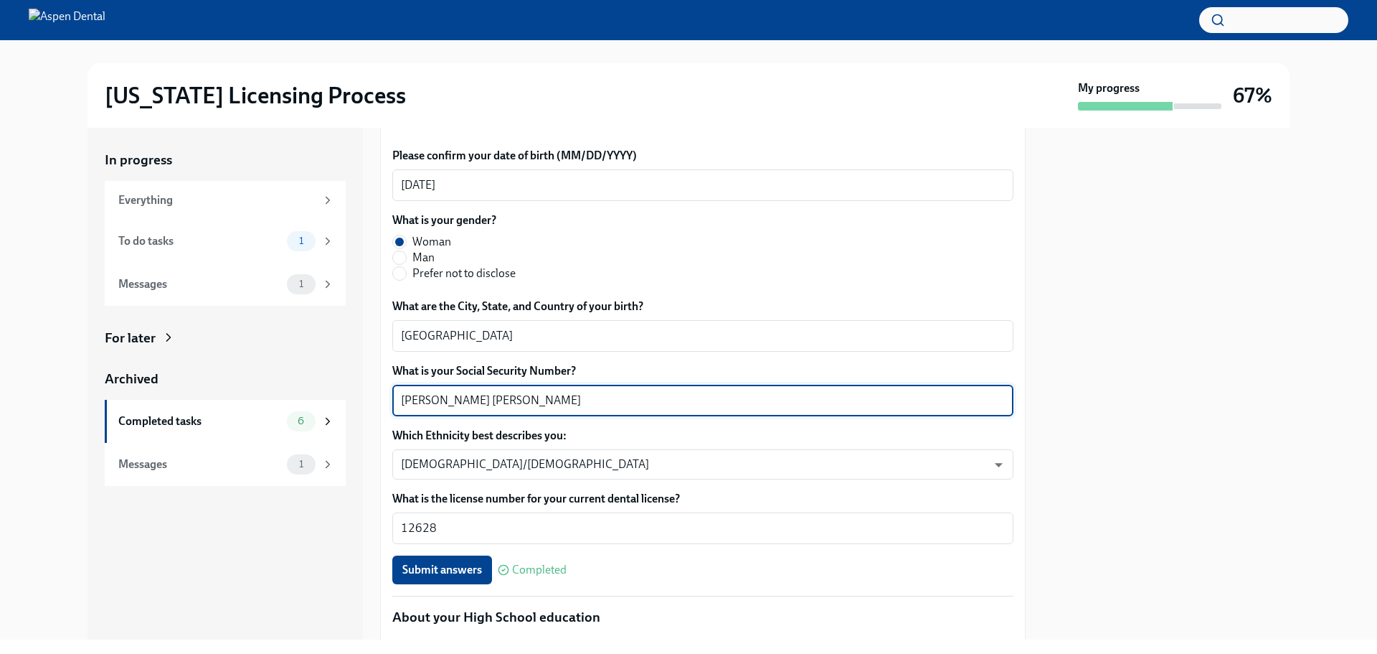
type textarea "Perez Barbara Sofia Hernandez"
drag, startPoint x: 558, startPoint y: 400, endPoint x: 377, endPoint y: 400, distance: 181.5
click at [377, 400] on div "In progress Everything To do tasks 1 Messages 1 For later Archived Completed ta…" at bounding box center [689, 384] width 1202 height 512
drag, startPoint x: 438, startPoint y: 398, endPoint x: 653, endPoint y: 402, distance: 214.5
click at [660, 398] on textarea "Perez Barbara Sofia Hernandez" at bounding box center [703, 400] width 604 height 17
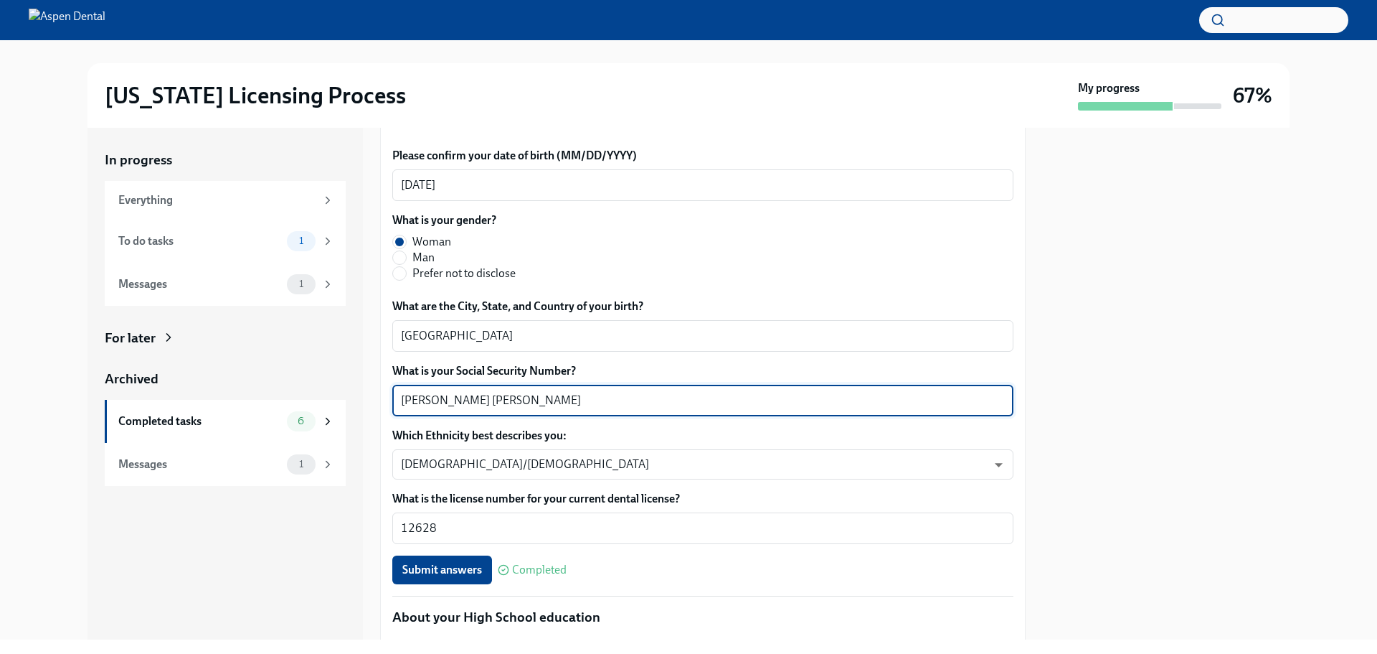
click at [566, 405] on textarea "Perez Barbara Sofia Hernandez" at bounding box center [703, 400] width 604 height 17
drag, startPoint x: 537, startPoint y: 400, endPoint x: 400, endPoint y: 405, distance: 137.1
click at [400, 405] on div "Perez Barbara Sofia Hernandez x ​" at bounding box center [702, 401] width 621 height 32
type textarea "Perez Barbara Sofia Hernandez"
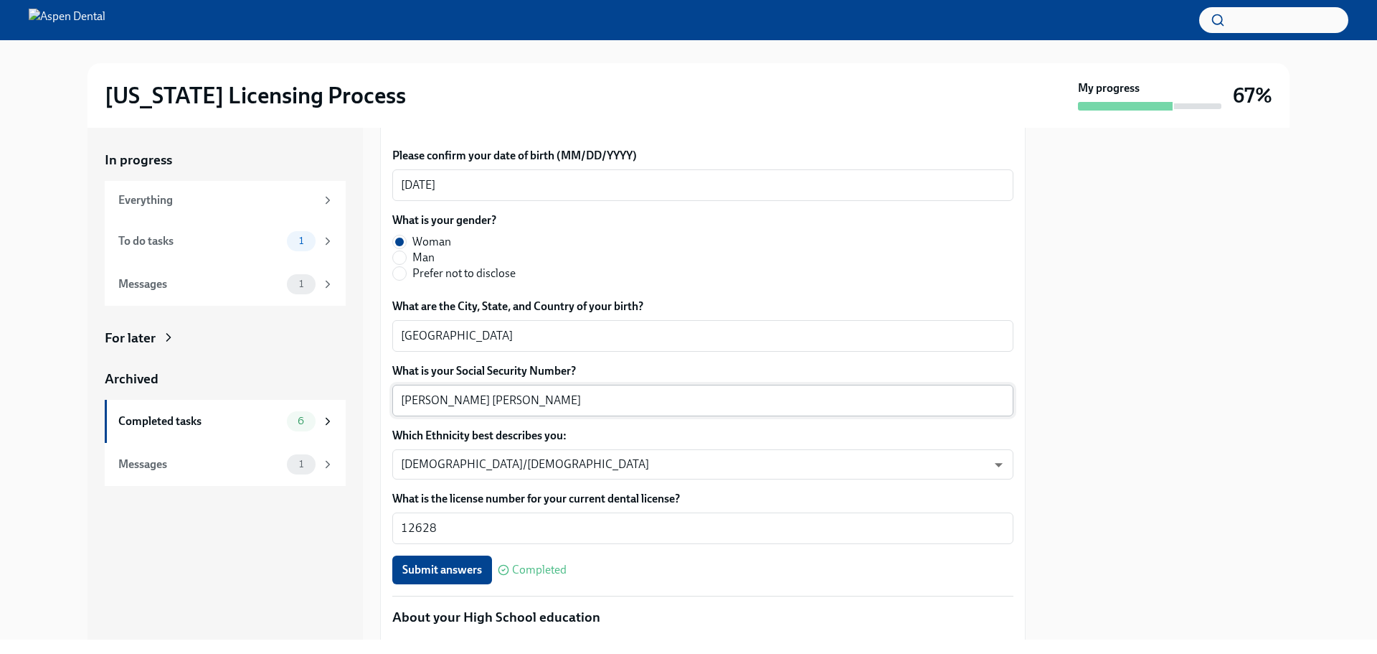
drag, startPoint x: 438, startPoint y: 385, endPoint x: 428, endPoint y: 410, distance: 26.8
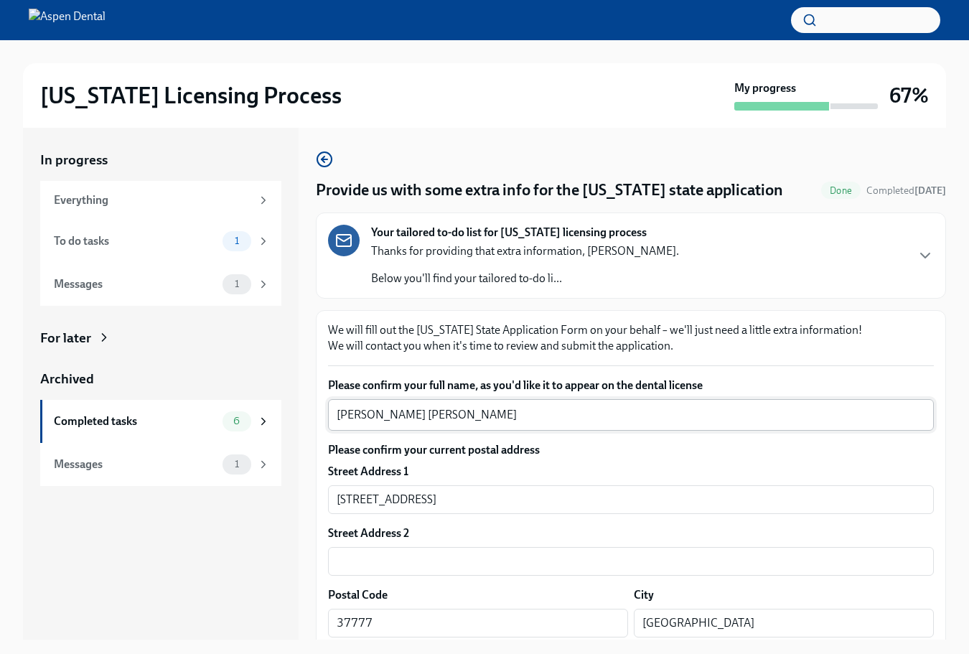
click at [393, 410] on div "Barbara Sofia Hernandez Perez x ​" at bounding box center [631, 415] width 606 height 32
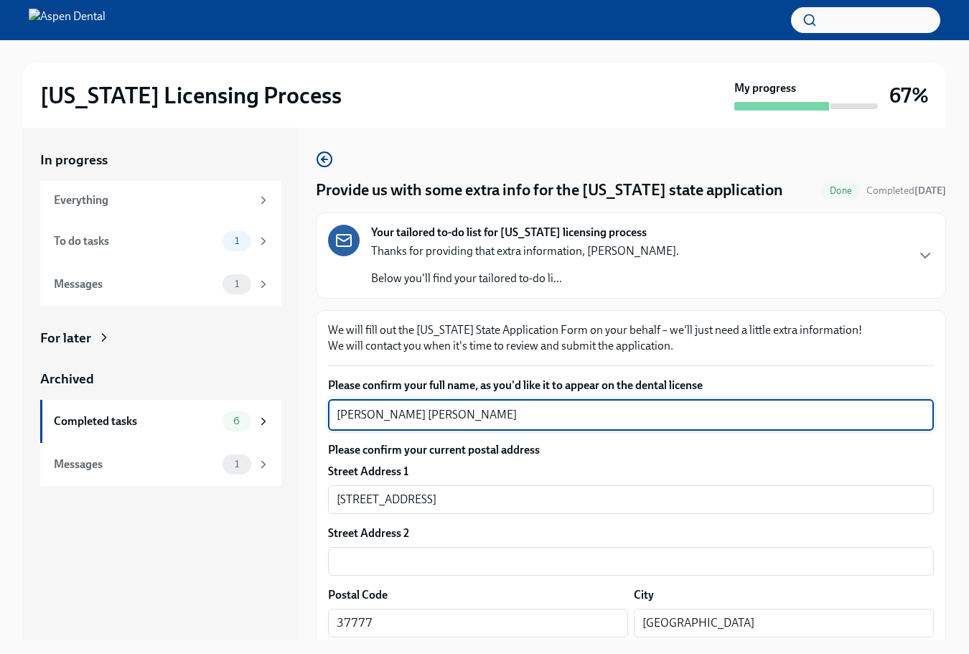
drag, startPoint x: 507, startPoint y: 414, endPoint x: 314, endPoint y: 425, distance: 194.0
click at [314, 425] on div "In progress Everything To do tasks 1 Messages 1 For later Archived Completed ta…" at bounding box center [484, 384] width 923 height 512
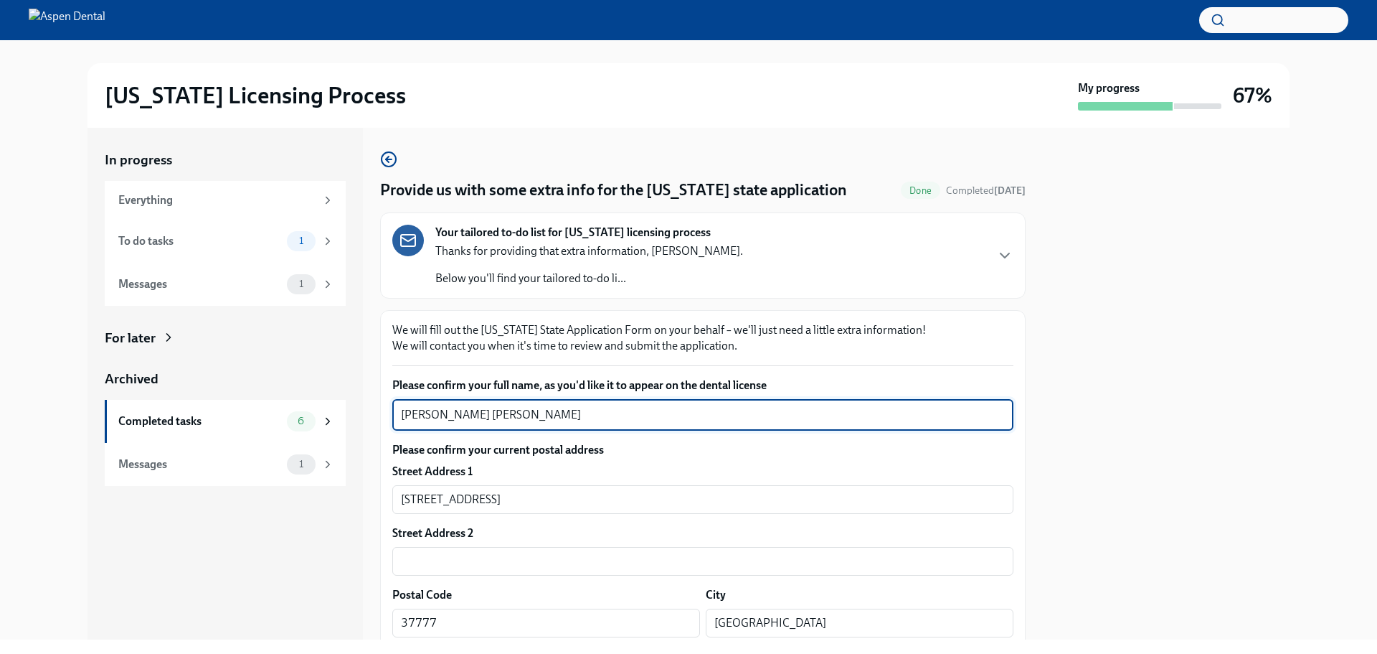
drag, startPoint x: 557, startPoint y: 413, endPoint x: 354, endPoint y: 415, distance: 203.0
click at [354, 415] on div "In progress Everything To do tasks 1 Messages 1 For later Archived Completed ta…" at bounding box center [689, 384] width 1202 height 512
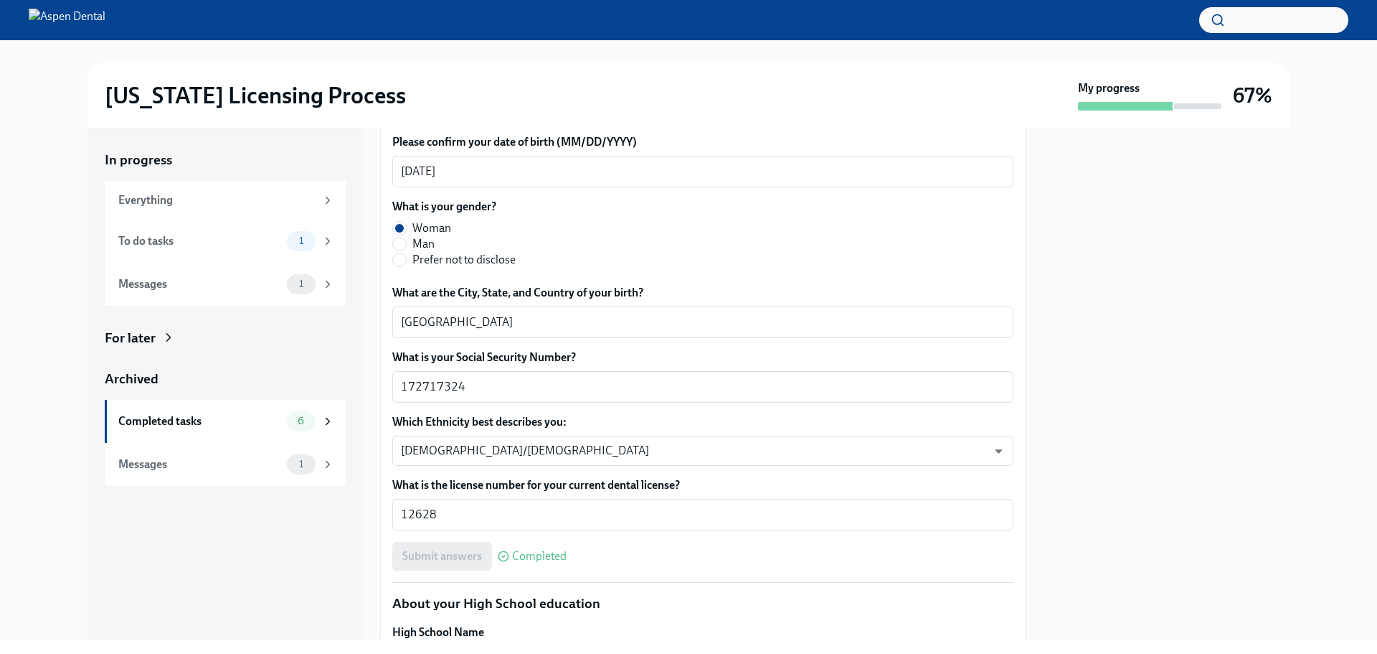
scroll to position [646, 0]
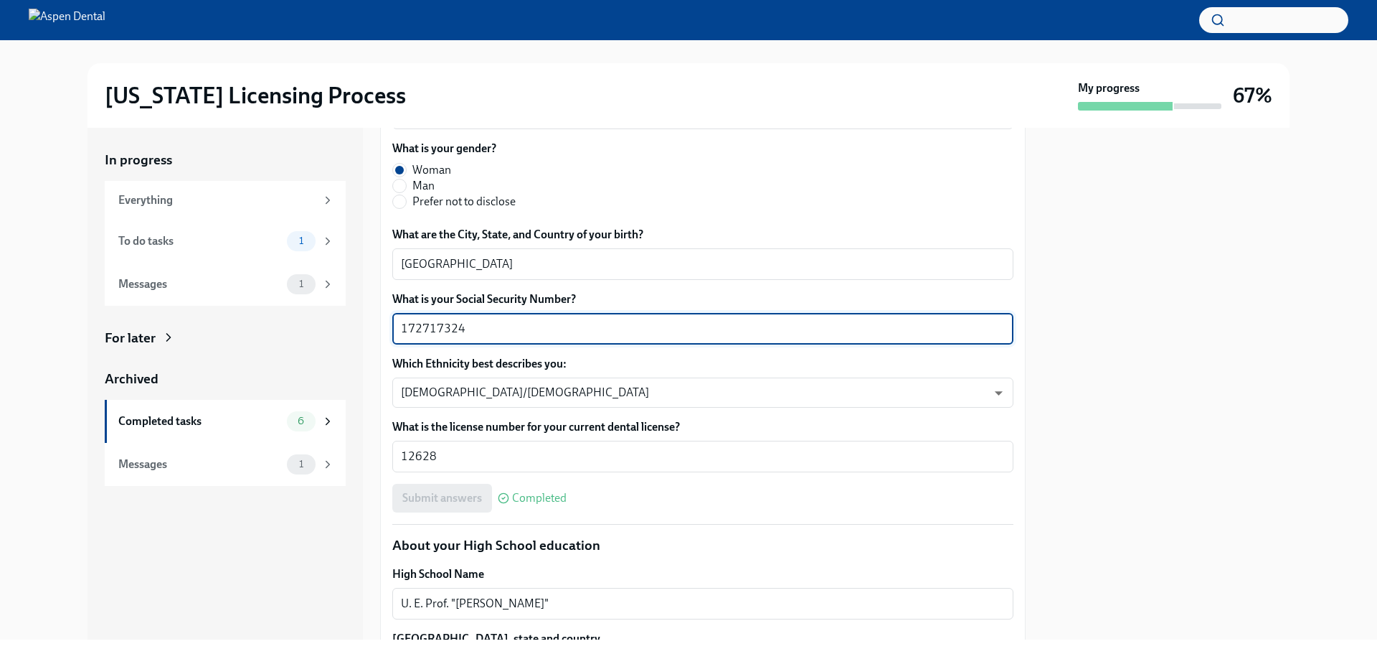
drag, startPoint x: 480, startPoint y: 333, endPoint x: 359, endPoint y: 334, distance: 120.5
click at [359, 334] on div "In progress Everything To do tasks 1 Messages 1 For later Archived Completed ta…" at bounding box center [689, 384] width 1202 height 512
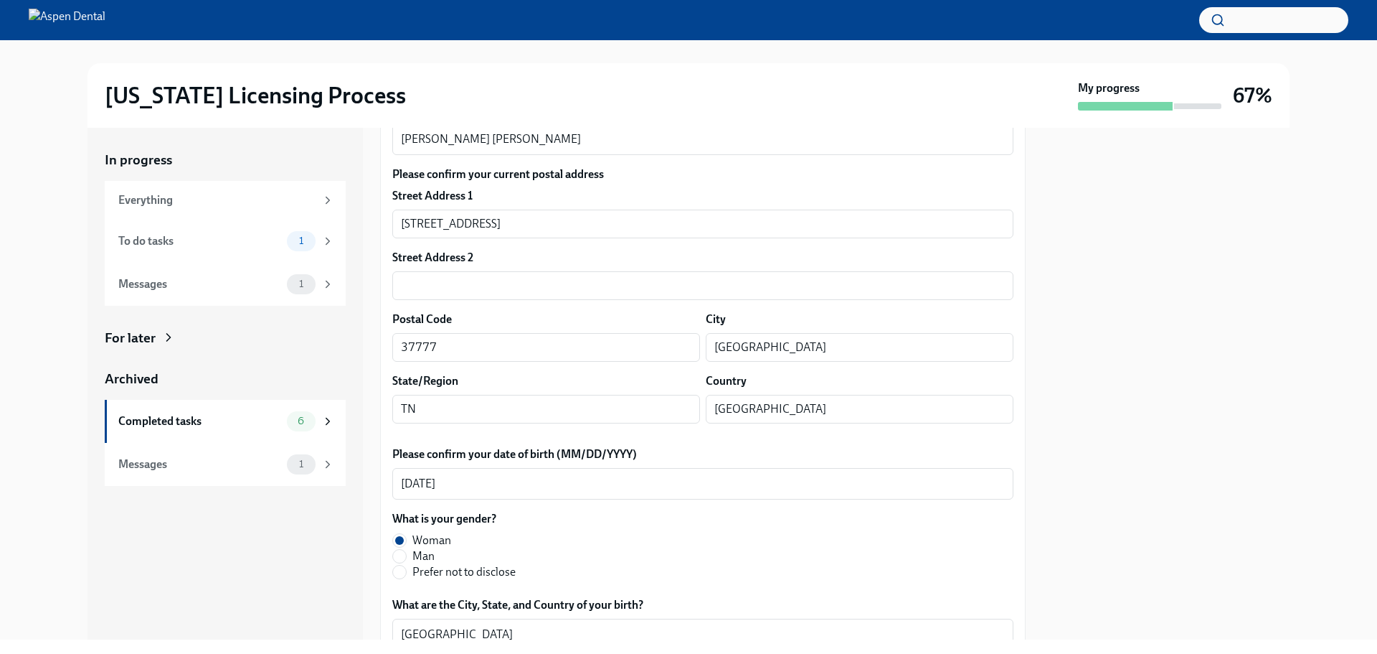
scroll to position [215, 0]
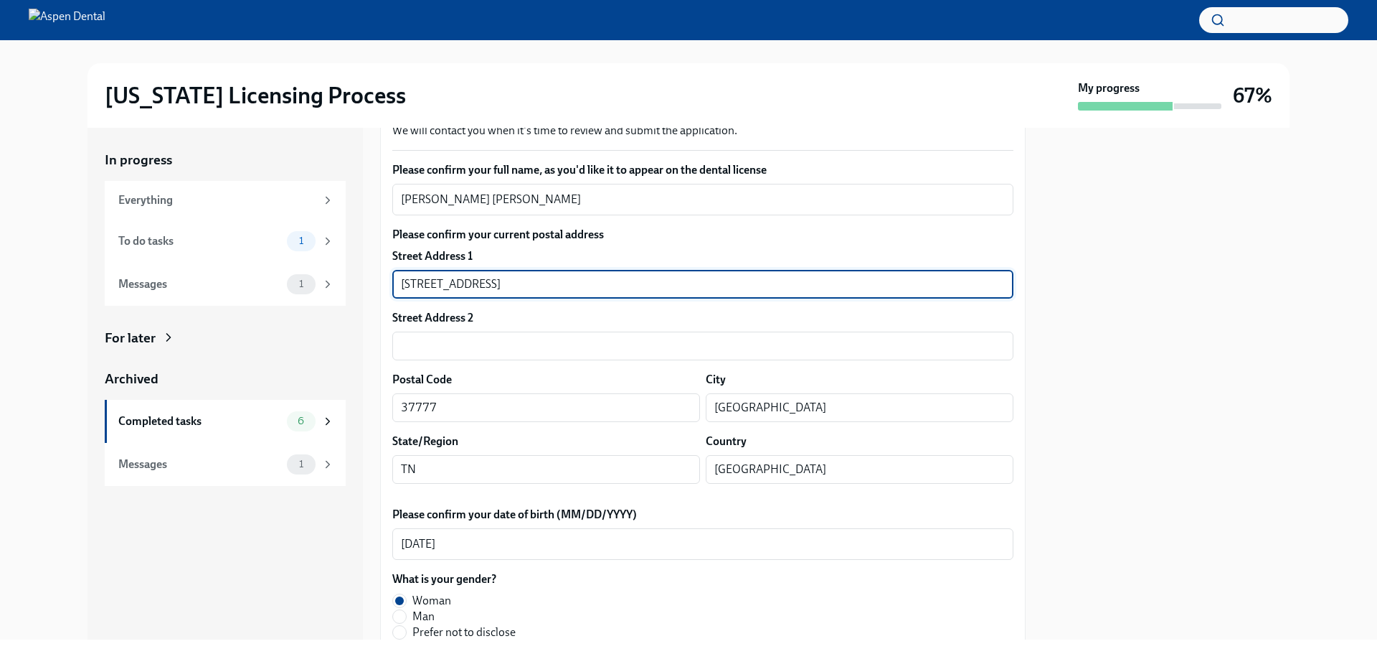
drag, startPoint x: 514, startPoint y: 275, endPoint x: 380, endPoint y: 277, distance: 133.5
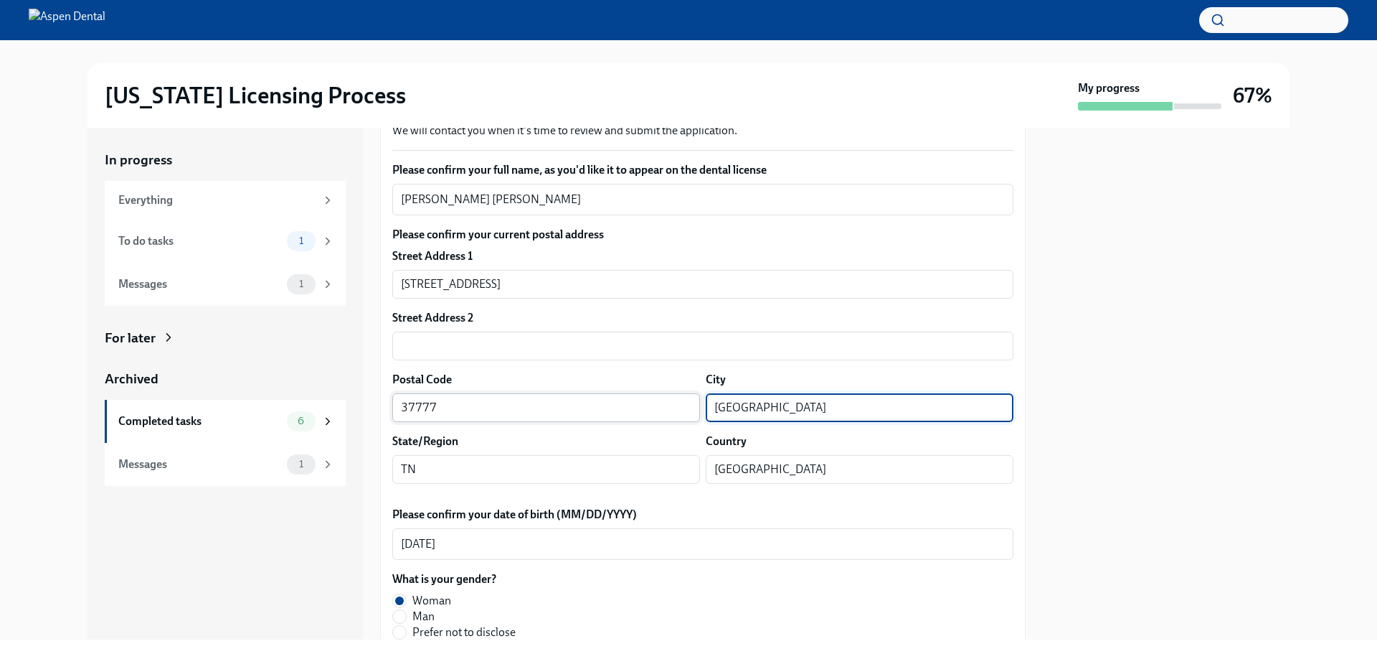
drag, startPoint x: 788, startPoint y: 408, endPoint x: 644, endPoint y: 407, distance: 144.2
click at [644, 407] on div "Postal Code 37777 ​ City Louisville ​" at bounding box center [702, 397] width 621 height 50
click at [133, 423] on div "Completed tasks" at bounding box center [199, 421] width 163 height 16
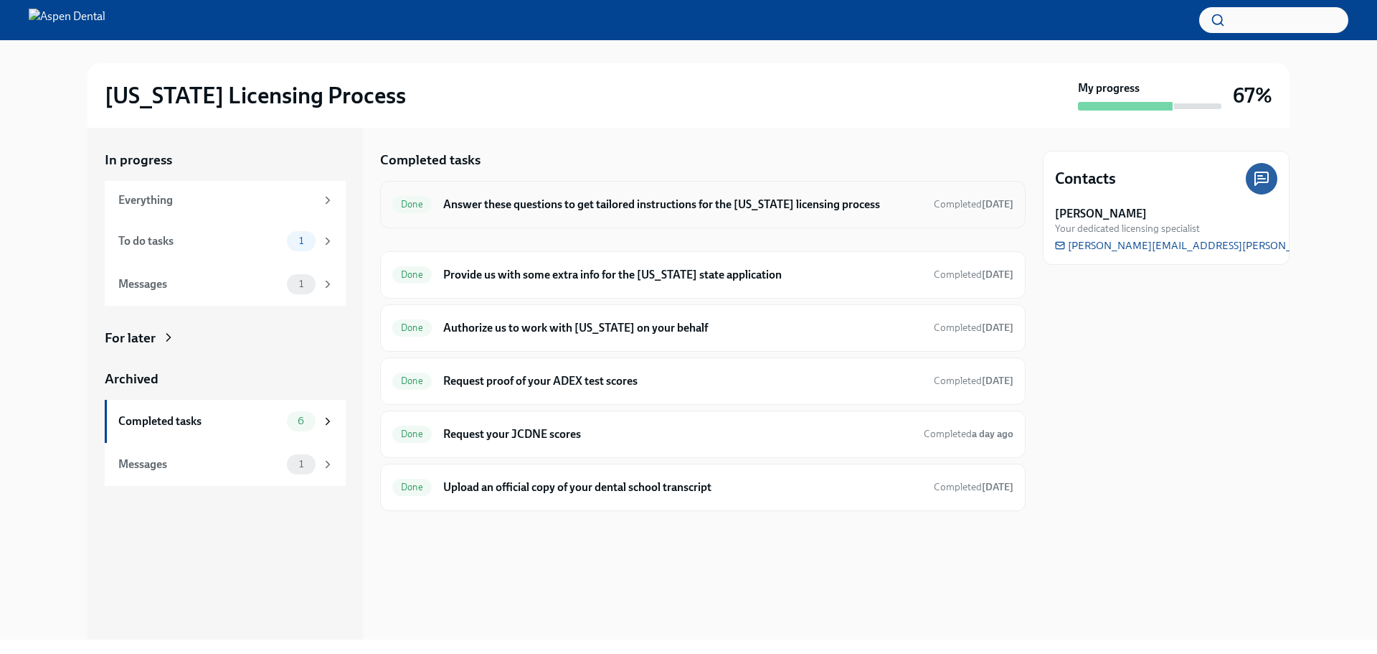
click at [547, 204] on h6 "Answer these questions to get tailored instructions for the [US_STATE] licensin…" at bounding box center [682, 205] width 479 height 16
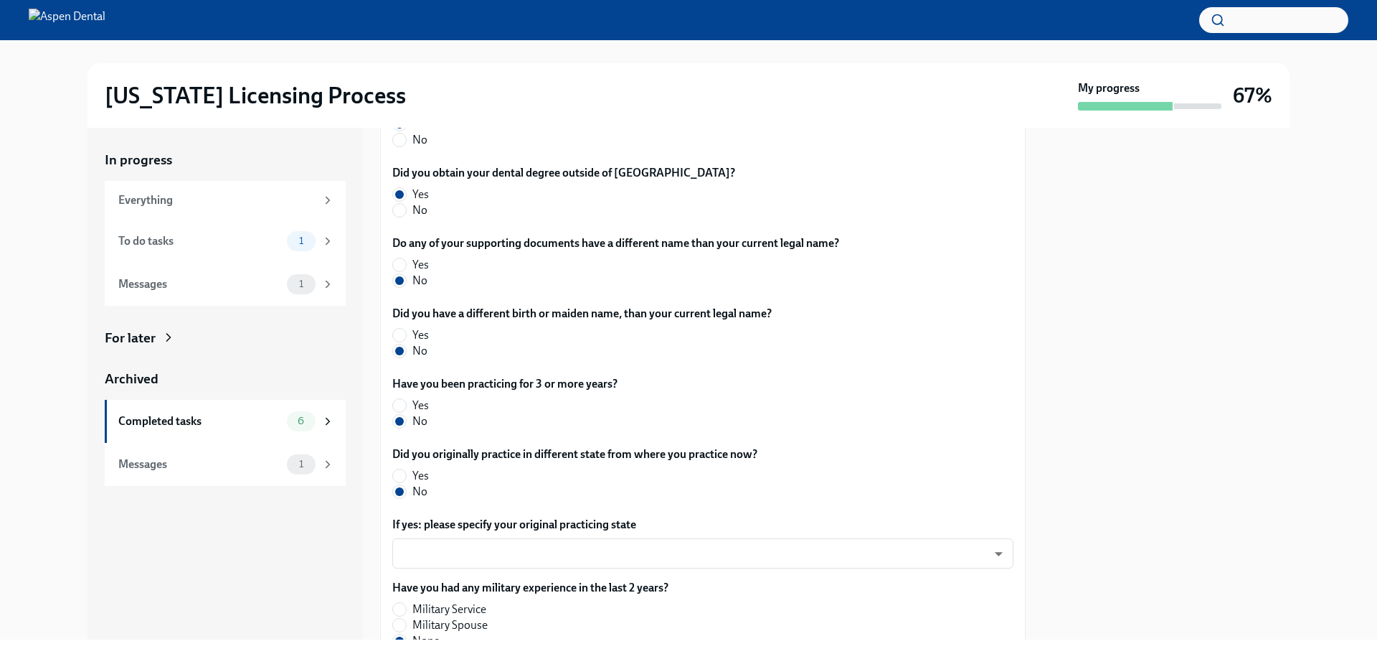
scroll to position [662, 0]
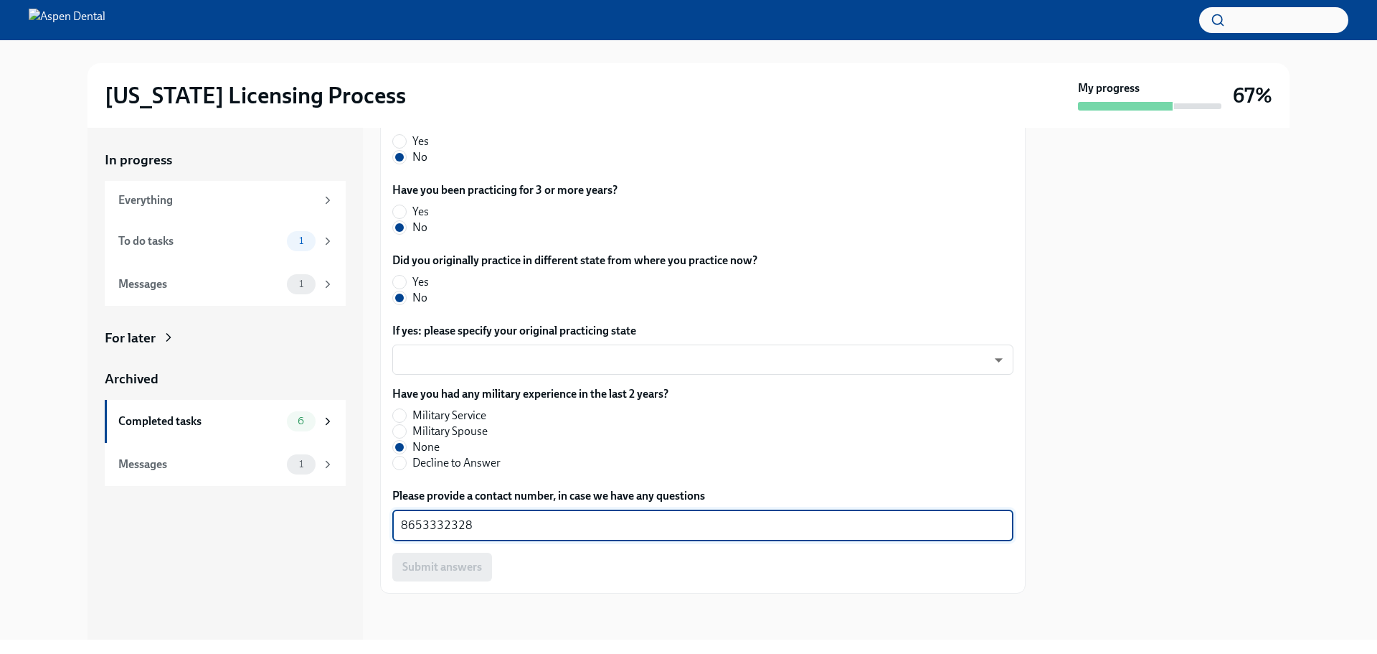
drag, startPoint x: 504, startPoint y: 522, endPoint x: 369, endPoint y: 537, distance: 135.8
click at [362, 534] on div "In progress Everything To do tasks 1 Messages 1 For later Archived Completed ta…" at bounding box center [689, 384] width 1202 height 512
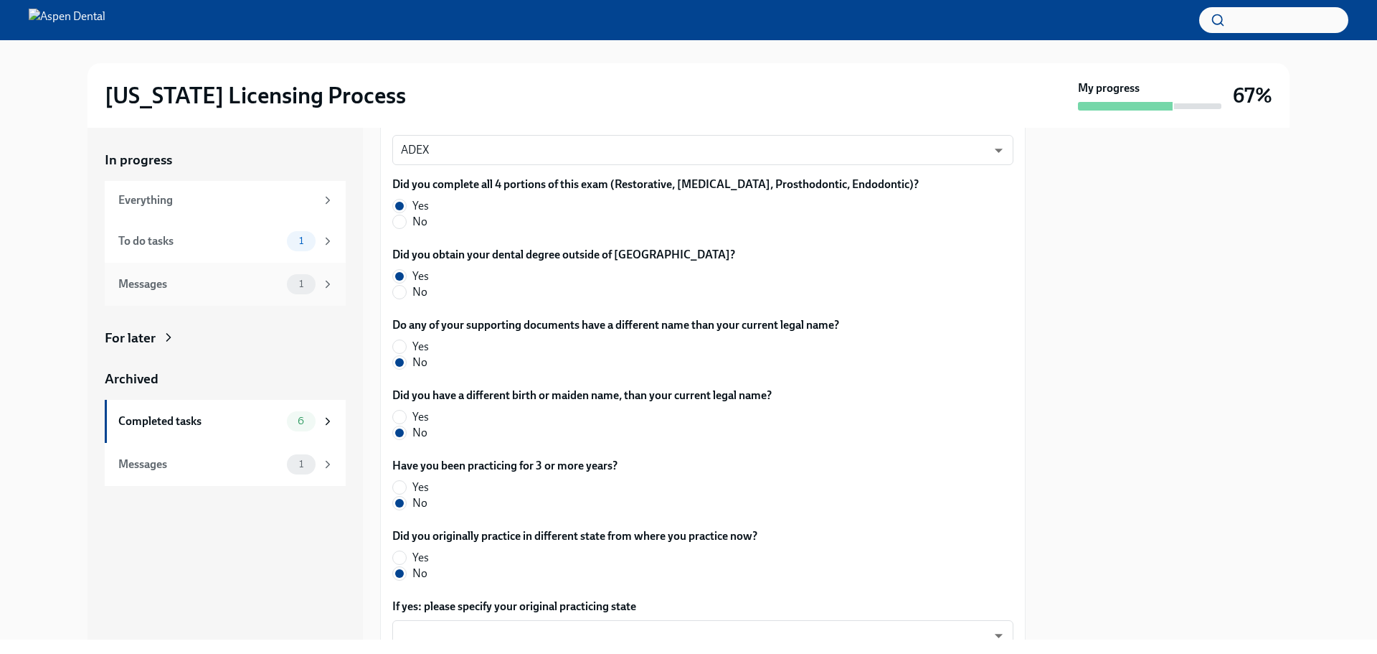
scroll to position [430, 0]
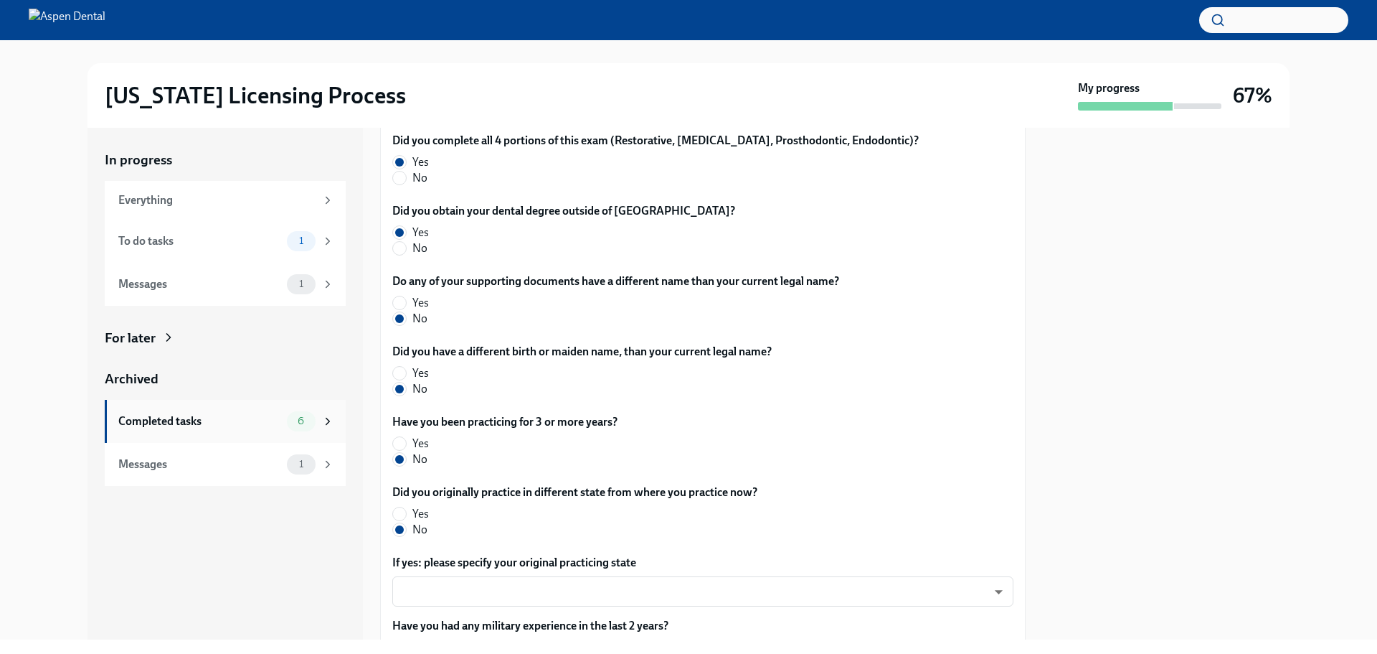
click at [165, 418] on div "Completed tasks" at bounding box center [199, 421] width 163 height 16
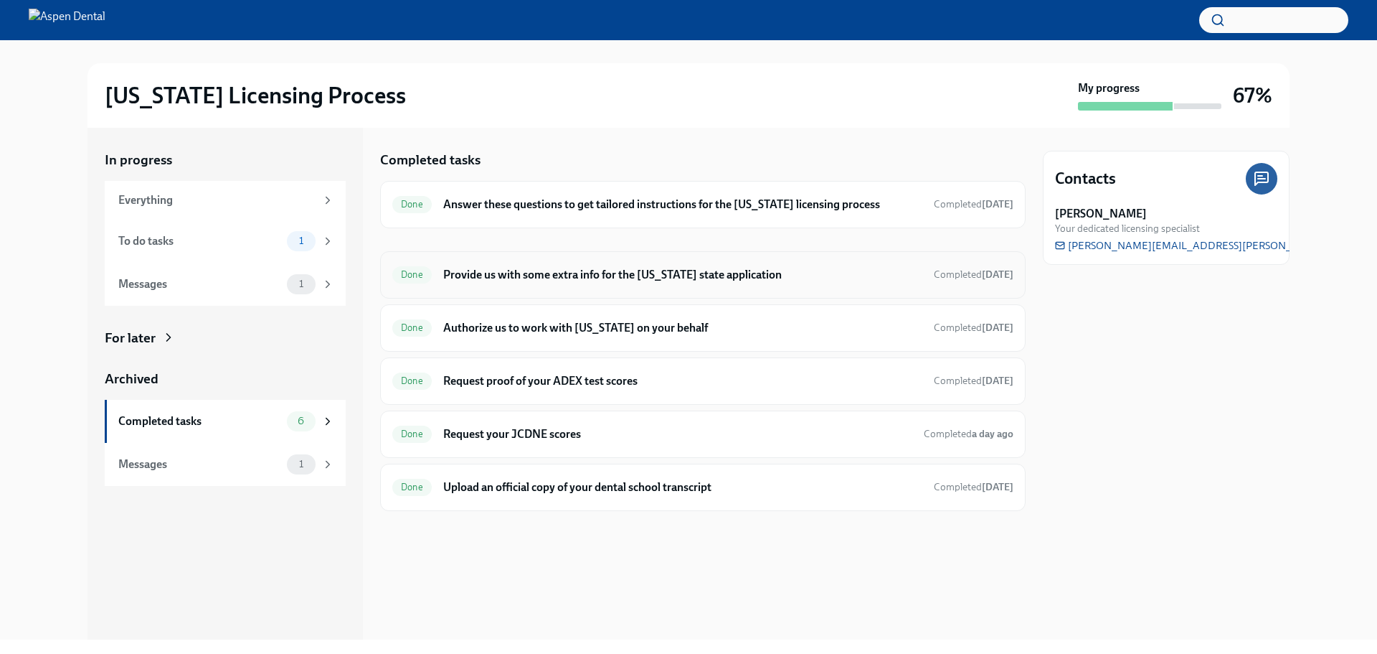
click at [503, 284] on div "Done Provide us with some extra info for the Illinois state application Complet…" at bounding box center [702, 274] width 621 height 23
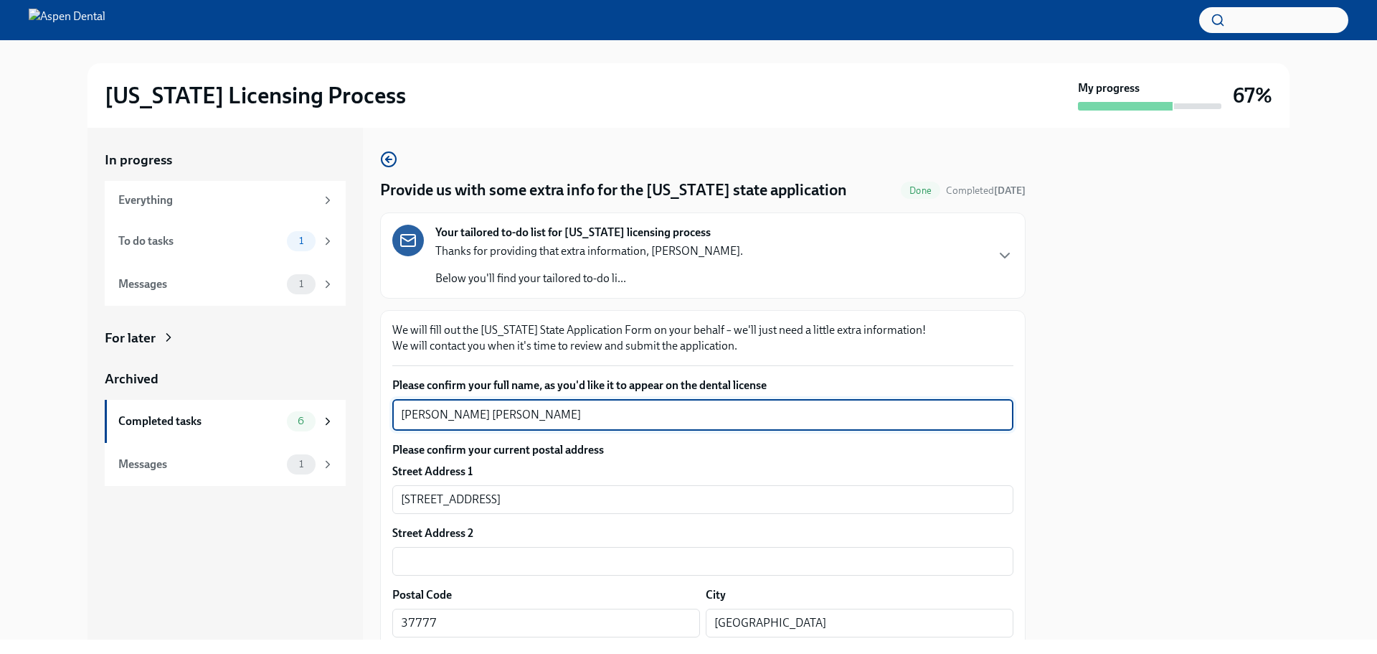
drag, startPoint x: 559, startPoint y: 412, endPoint x: 401, endPoint y: 420, distance: 158.1
click at [401, 420] on textarea "Barbara Sofia Hernandez Perez" at bounding box center [703, 414] width 604 height 17
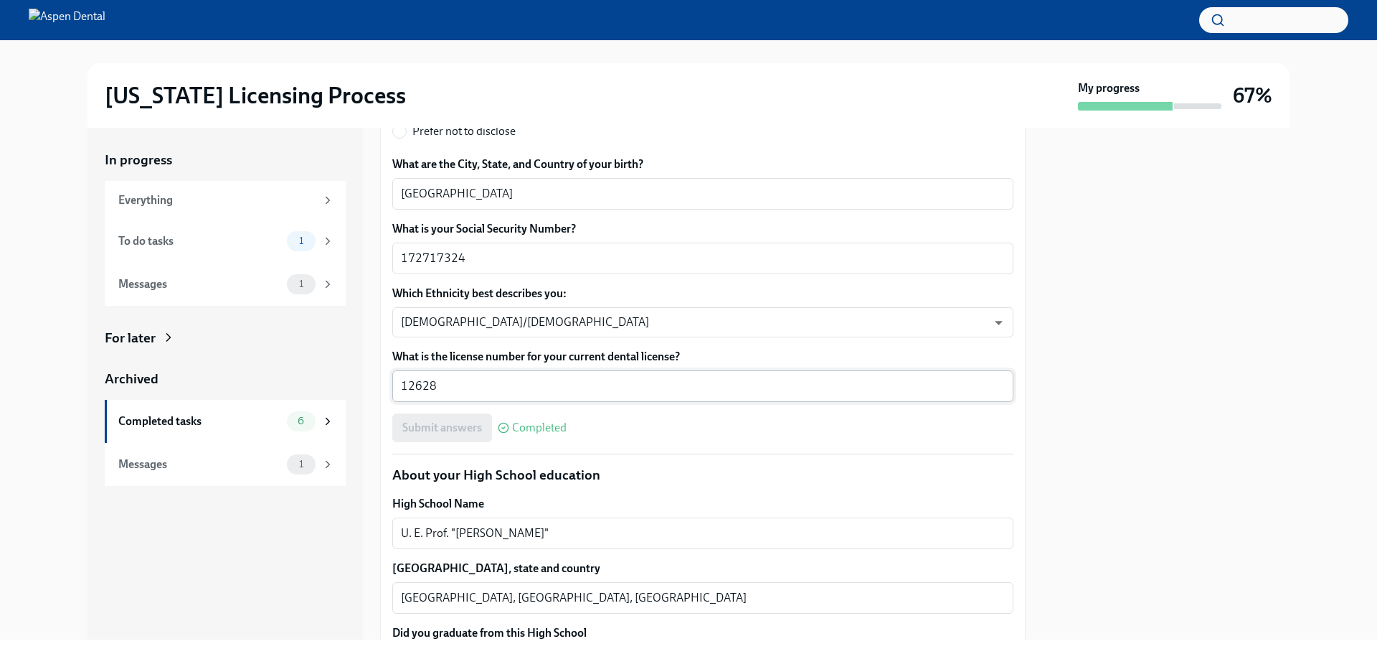
scroll to position [717, 0]
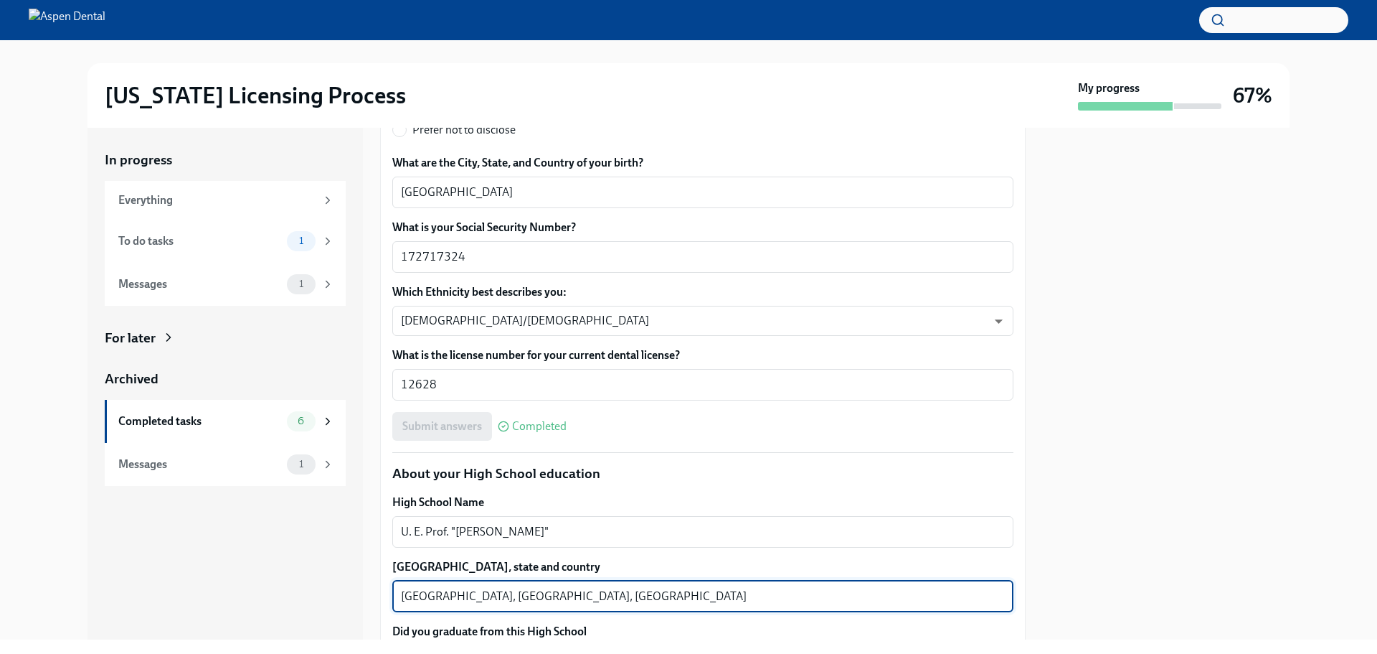
drag, startPoint x: 522, startPoint y: 593, endPoint x: 374, endPoint y: 591, distance: 147.8
click at [374, 591] on div "In progress Everything To do tasks 1 Messages 1 For later Archived Completed ta…" at bounding box center [689, 384] width 1202 height 512
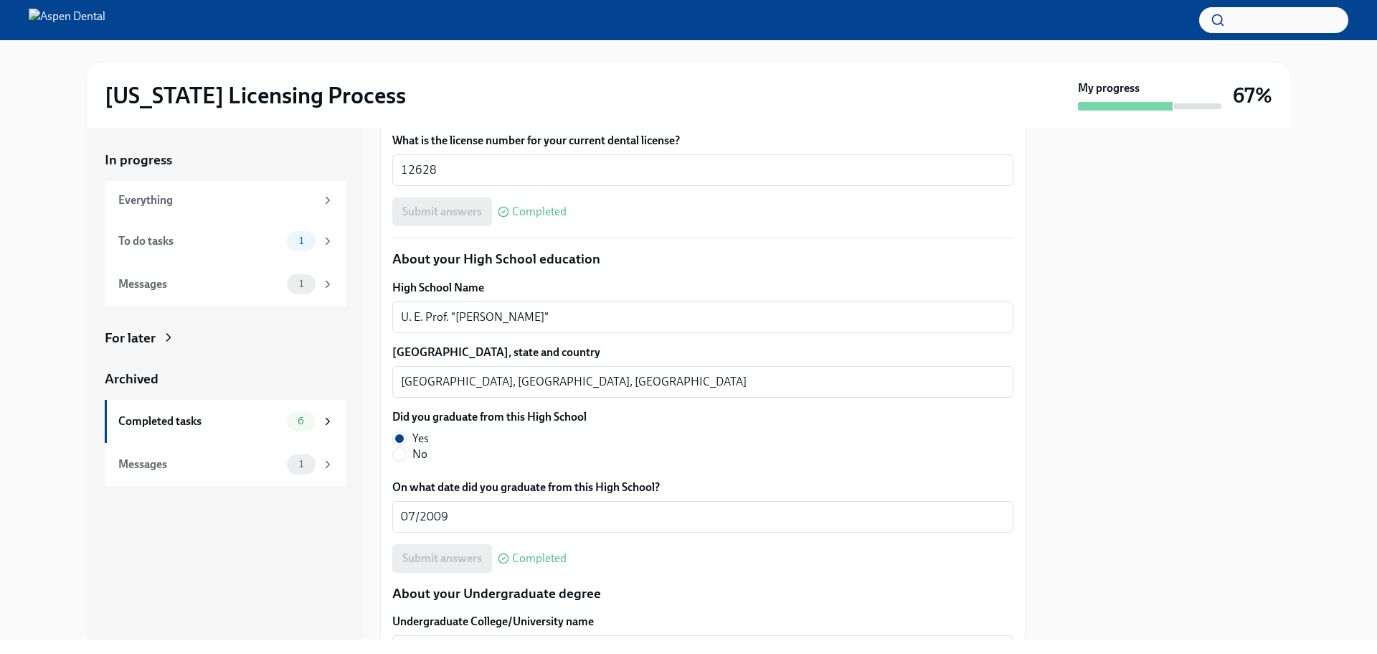
scroll to position [933, 0]
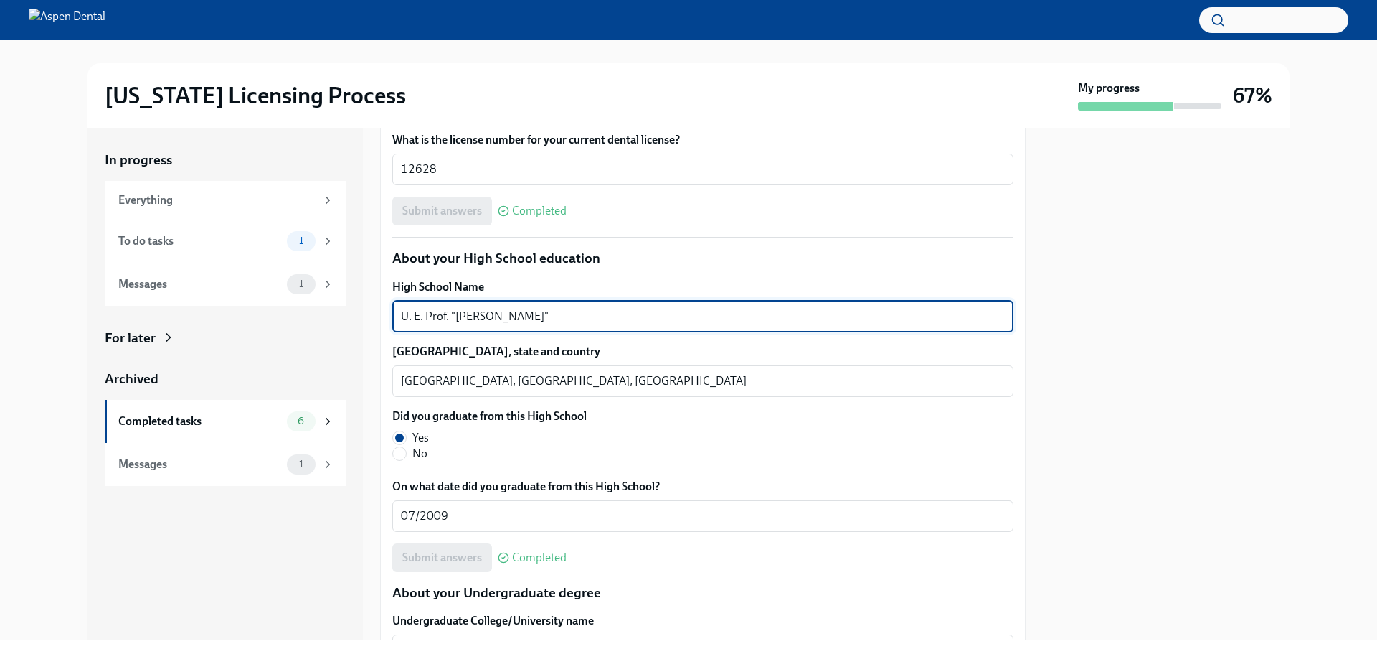
drag, startPoint x: 552, startPoint y: 318, endPoint x: 373, endPoint y: 315, distance: 179.4
click at [373, 315] on div "In progress Everything To do tasks 1 Messages 1 For later Archived Completed ta…" at bounding box center [689, 384] width 1202 height 512
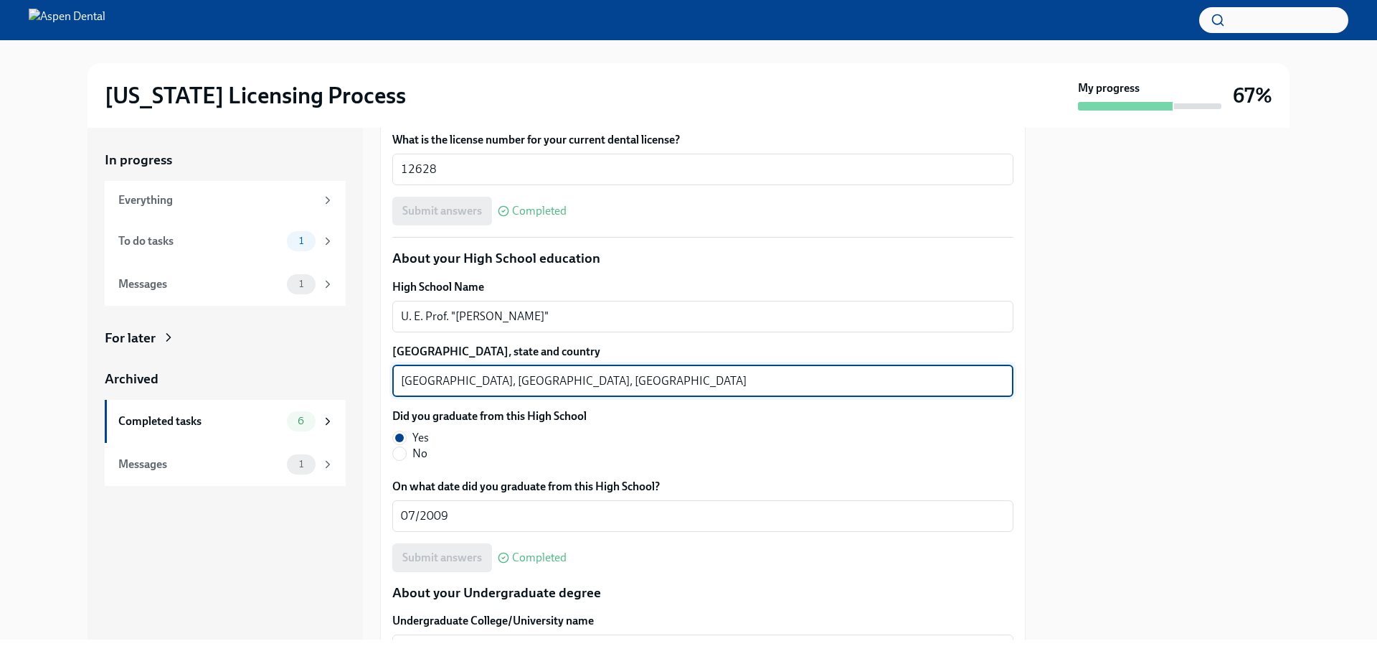
drag, startPoint x: 519, startPoint y: 380, endPoint x: 341, endPoint y: 376, distance: 178.7
click at [341, 376] on div "In progress Everything To do tasks 1 Messages 1 For later Archived Completed ta…" at bounding box center [689, 384] width 1202 height 512
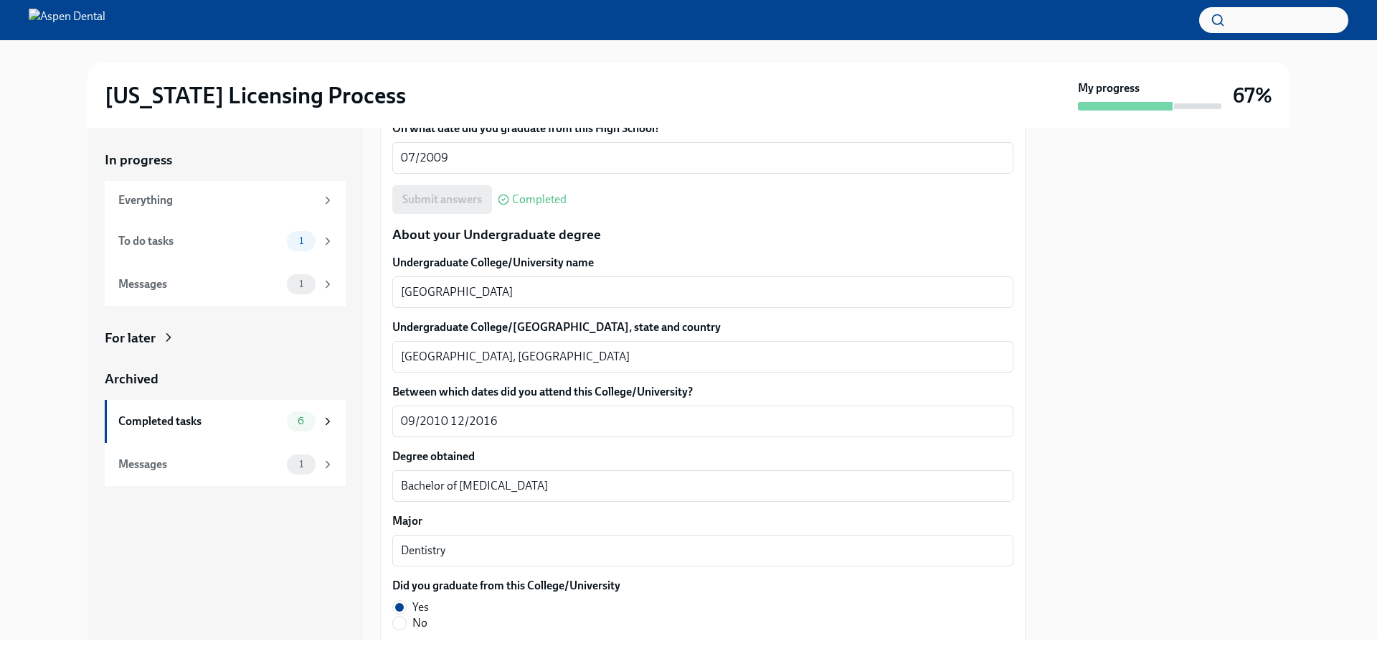
scroll to position [1291, 0]
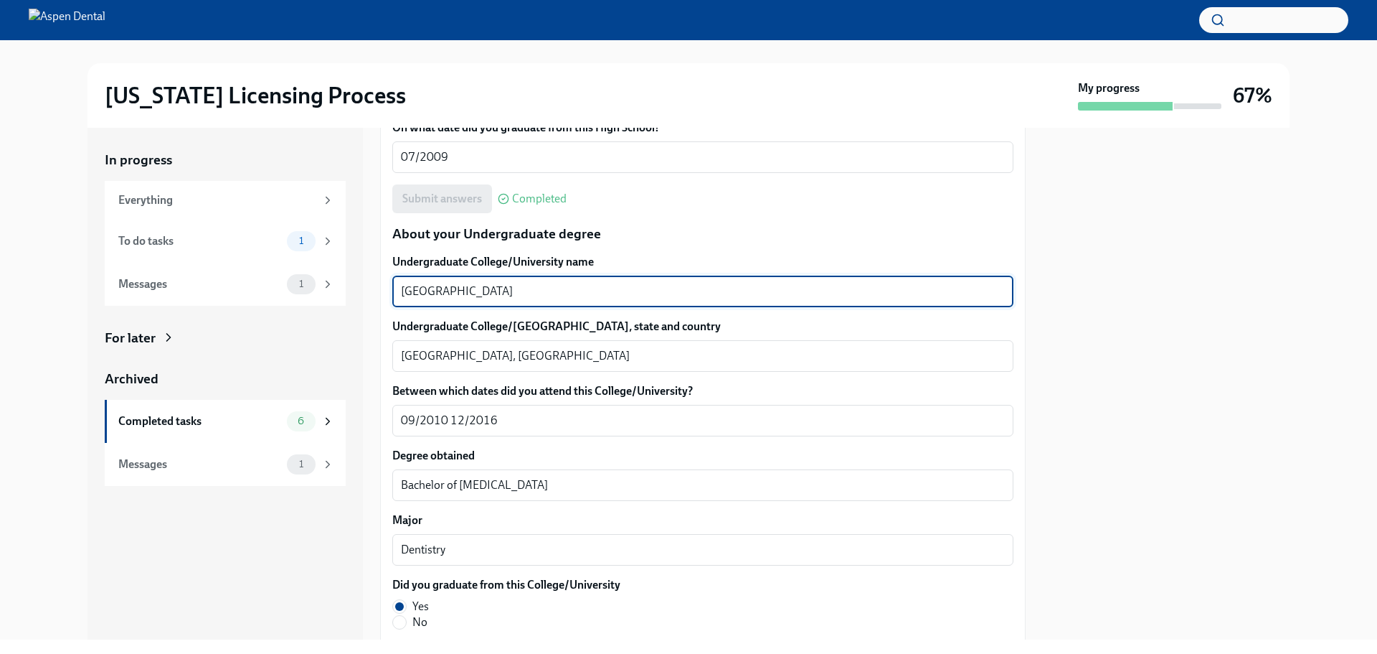
drag, startPoint x: 577, startPoint y: 289, endPoint x: 376, endPoint y: 286, distance: 200.9
click at [376, 286] on div "In progress Everything To do tasks 1 Messages 1 For later Archived Completed ta…" at bounding box center [689, 384] width 1202 height 512
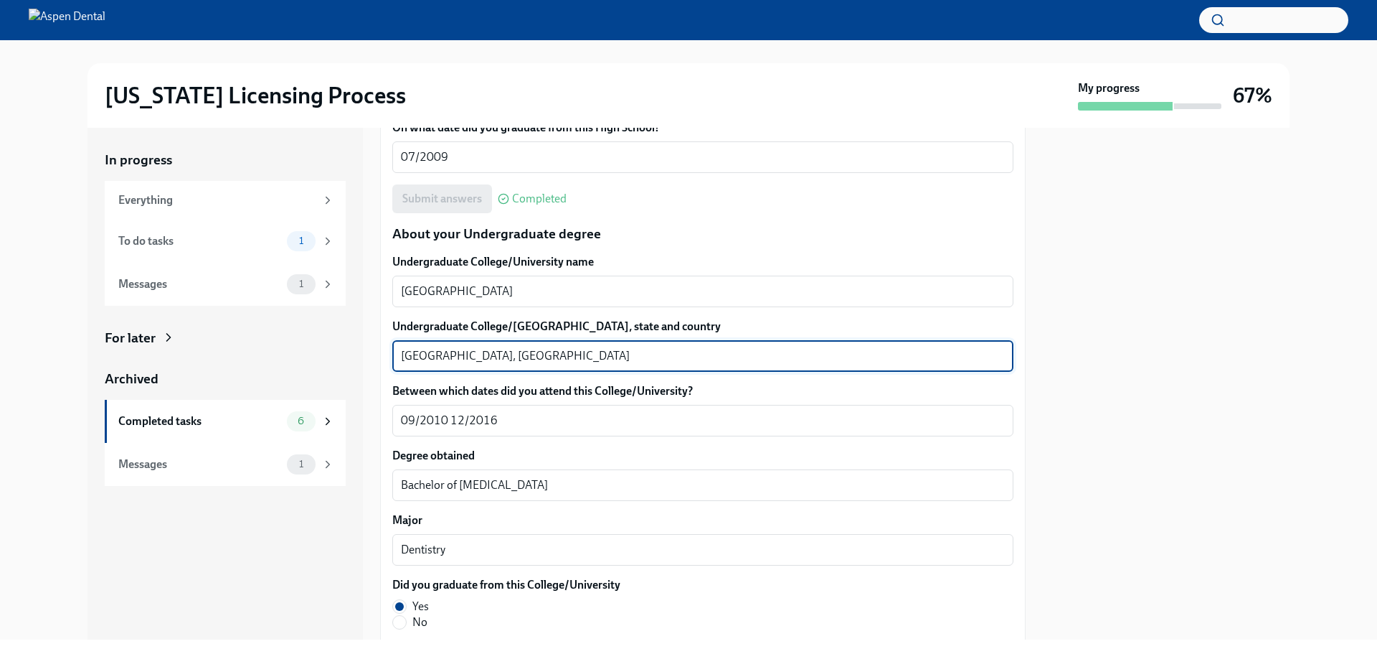
drag, startPoint x: 438, startPoint y: 354, endPoint x: 384, endPoint y: 354, distance: 54.5
click at [384, 354] on div "We will fill out the Illinois State Application Form on your behalf – we'll jus…" at bounding box center [703, 563] width 646 height 3089
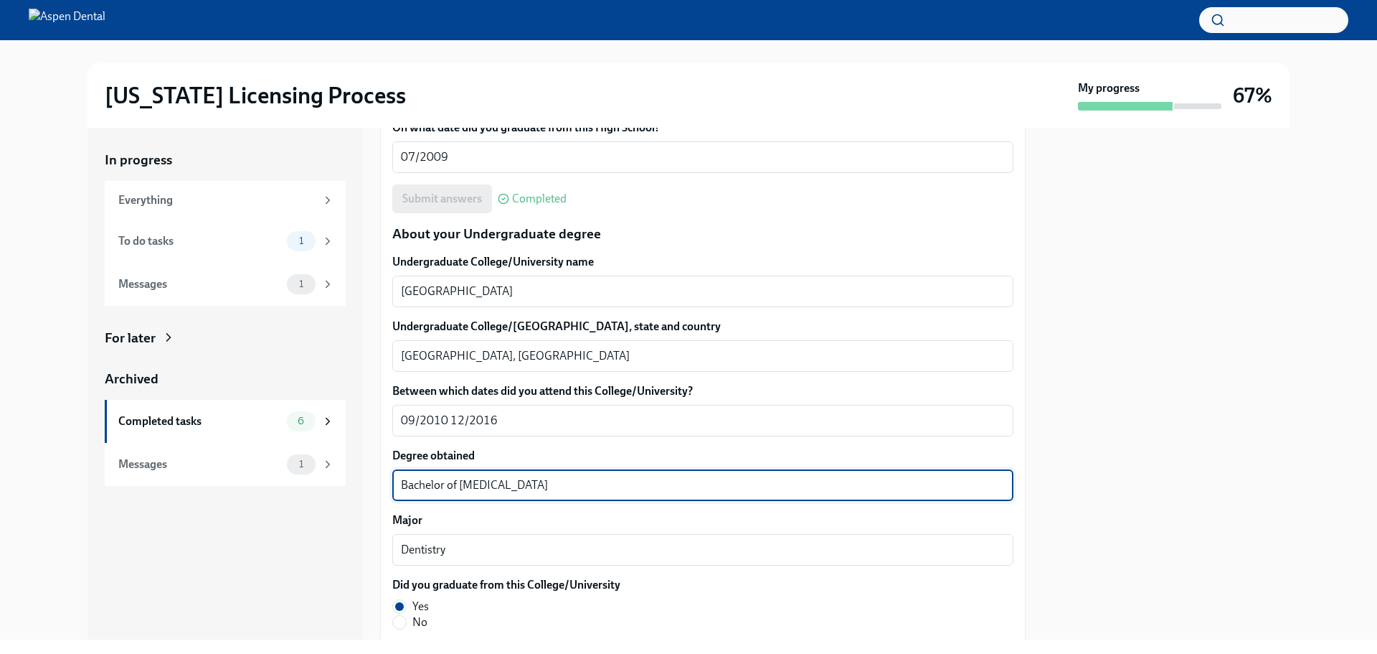
drag, startPoint x: 537, startPoint y: 485, endPoint x: 389, endPoint y: 485, distance: 147.8
click at [389, 485] on div "We will fill out the Illinois State Application Form on your behalf – we'll jus…" at bounding box center [703, 563] width 646 height 3089
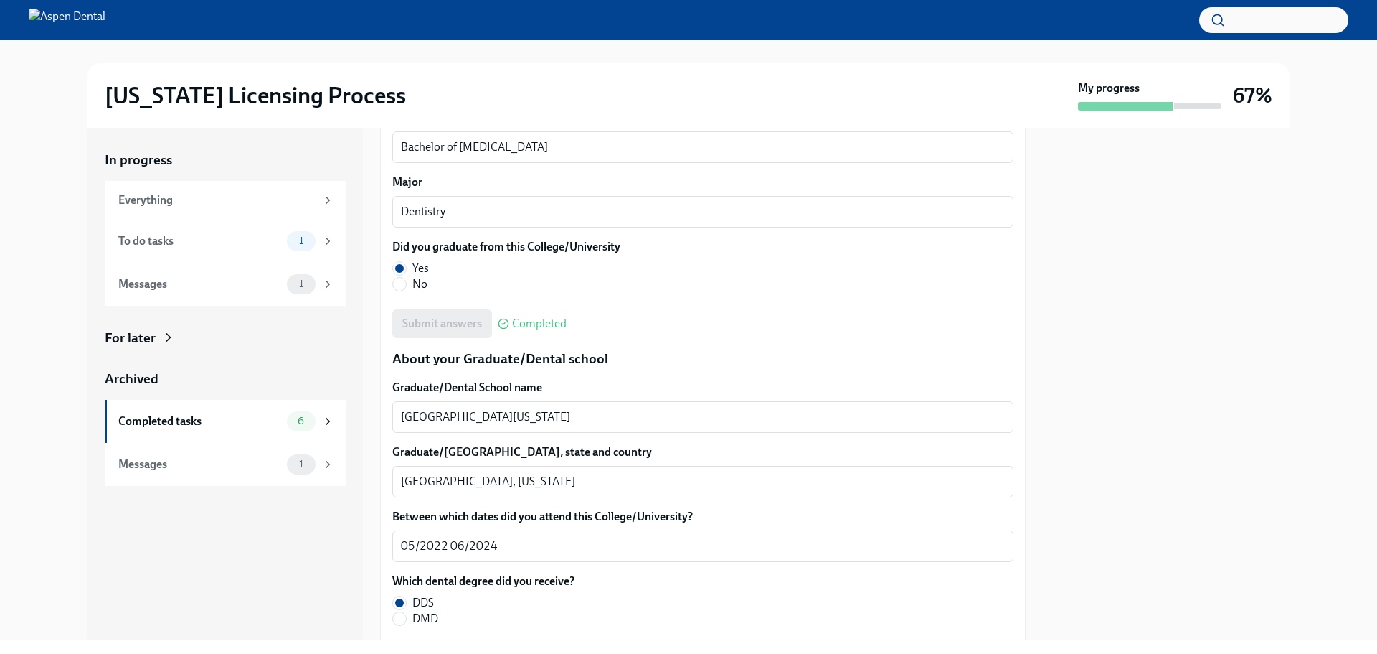
scroll to position [1650, 0]
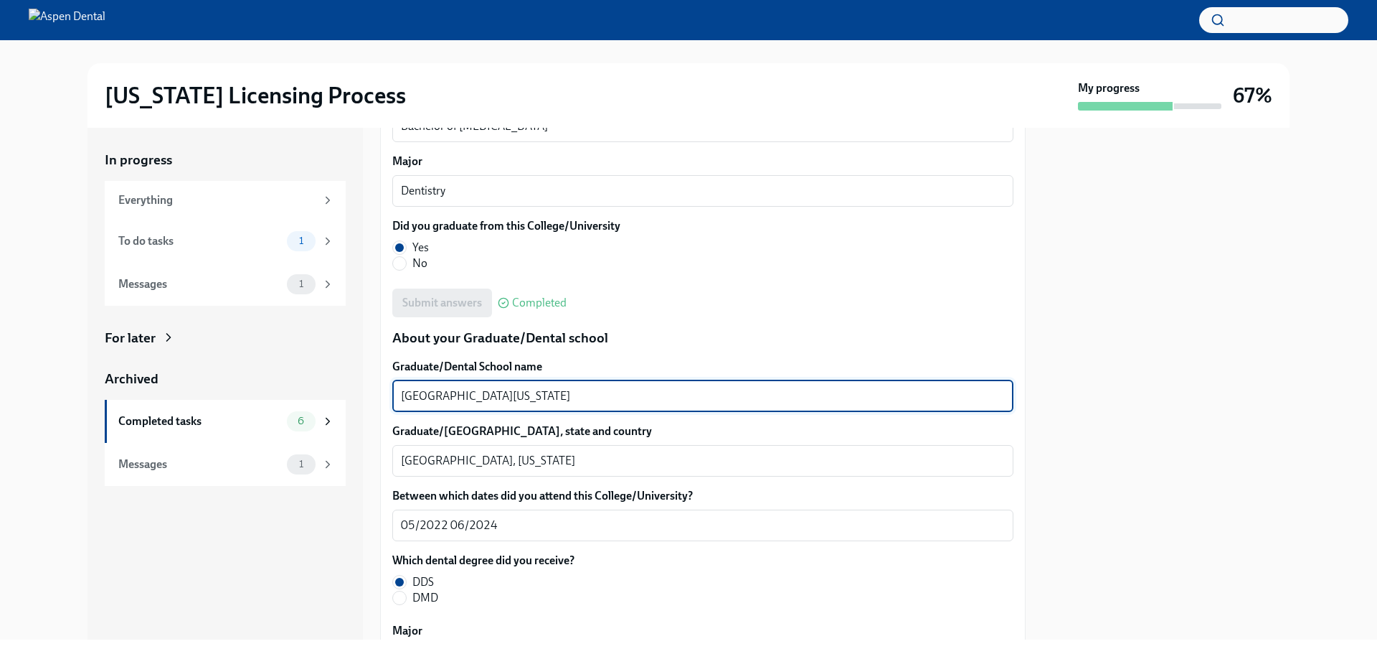
drag, startPoint x: 599, startPoint y: 392, endPoint x: 307, endPoint y: 397, distance: 292.0
click at [307, 397] on div "In progress Everything To do tasks 1 Messages 1 For later Archived Completed ta…" at bounding box center [689, 384] width 1202 height 512
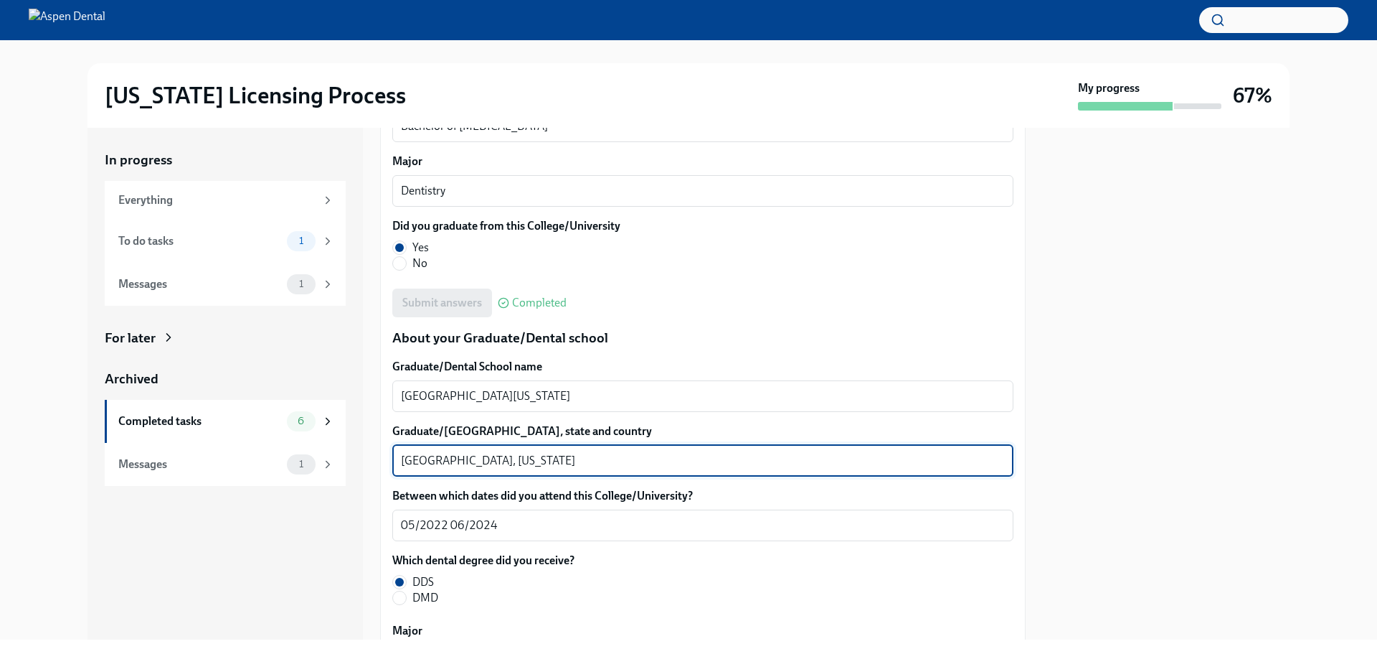
drag, startPoint x: 460, startPoint y: 459, endPoint x: 363, endPoint y: 457, distance: 96.9
click at [363, 457] on div "In progress Everything To do tasks 1 Messages 1 For later Archived Completed ta…" at bounding box center [689, 384] width 1202 height 512
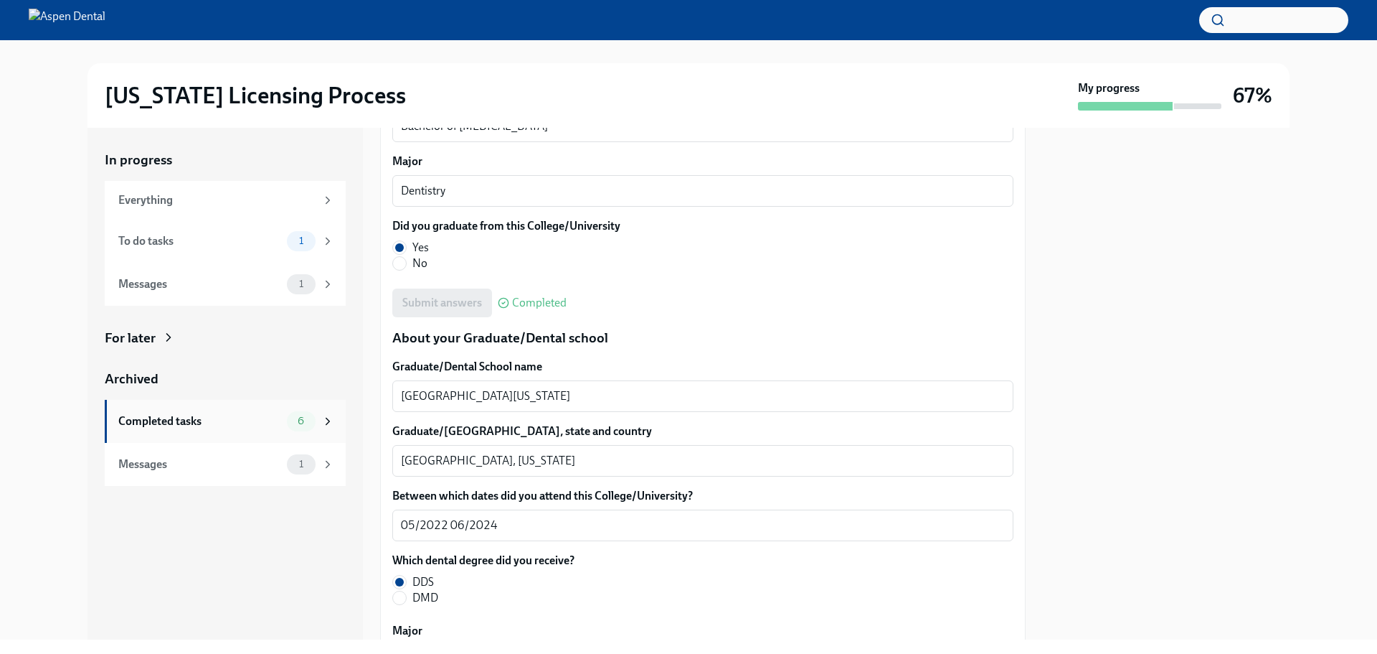
click at [145, 415] on div "Completed tasks" at bounding box center [199, 421] width 163 height 16
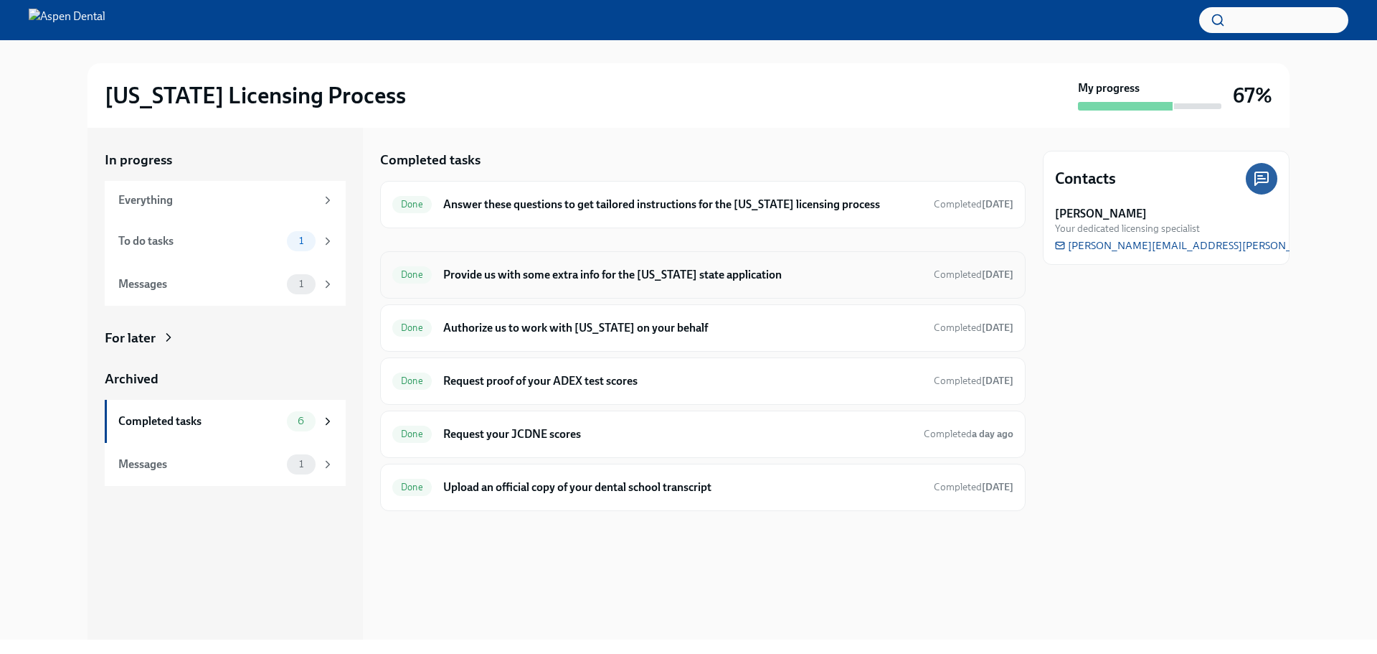
click at [524, 267] on h6 "Provide us with some extra info for the [US_STATE] state application" at bounding box center [682, 275] width 479 height 16
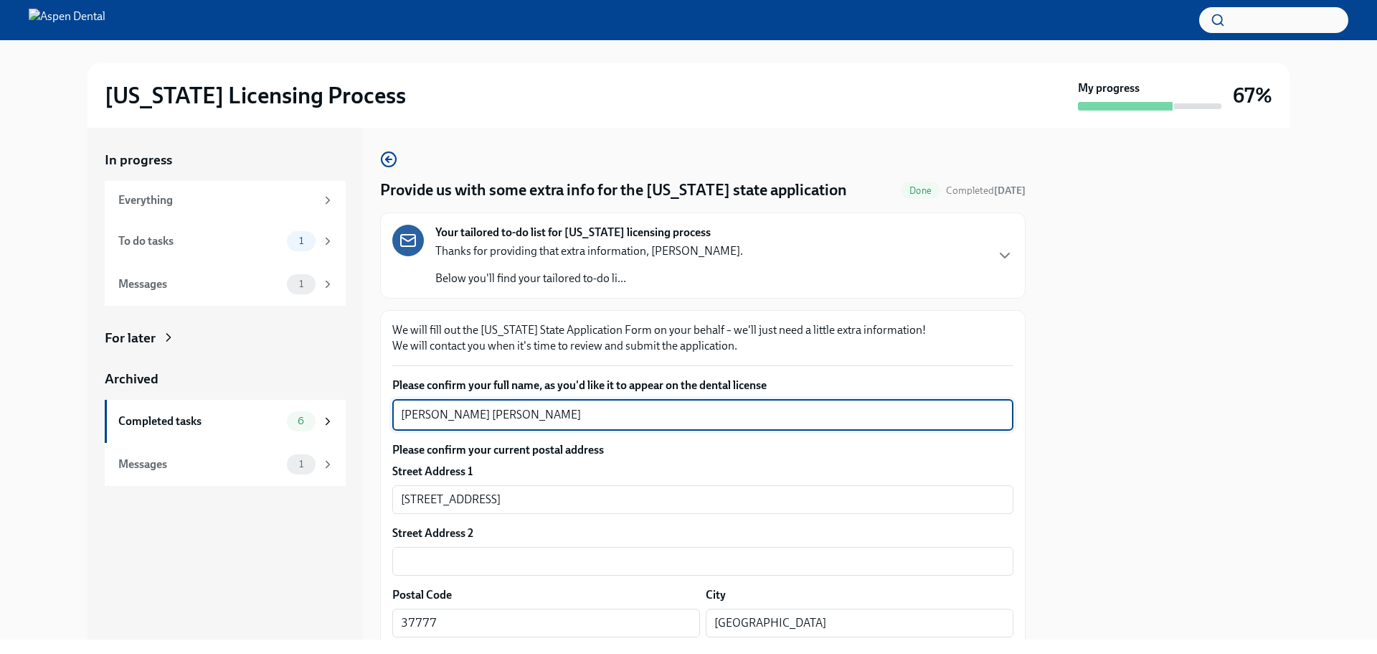
drag, startPoint x: 571, startPoint y: 413, endPoint x: 355, endPoint y: 420, distance: 216.0
click at [355, 420] on div "In progress Everything To do tasks 1 Messages 1 For later Archived Completed ta…" at bounding box center [689, 384] width 1202 height 512
